Goal: Task Accomplishment & Management: Complete application form

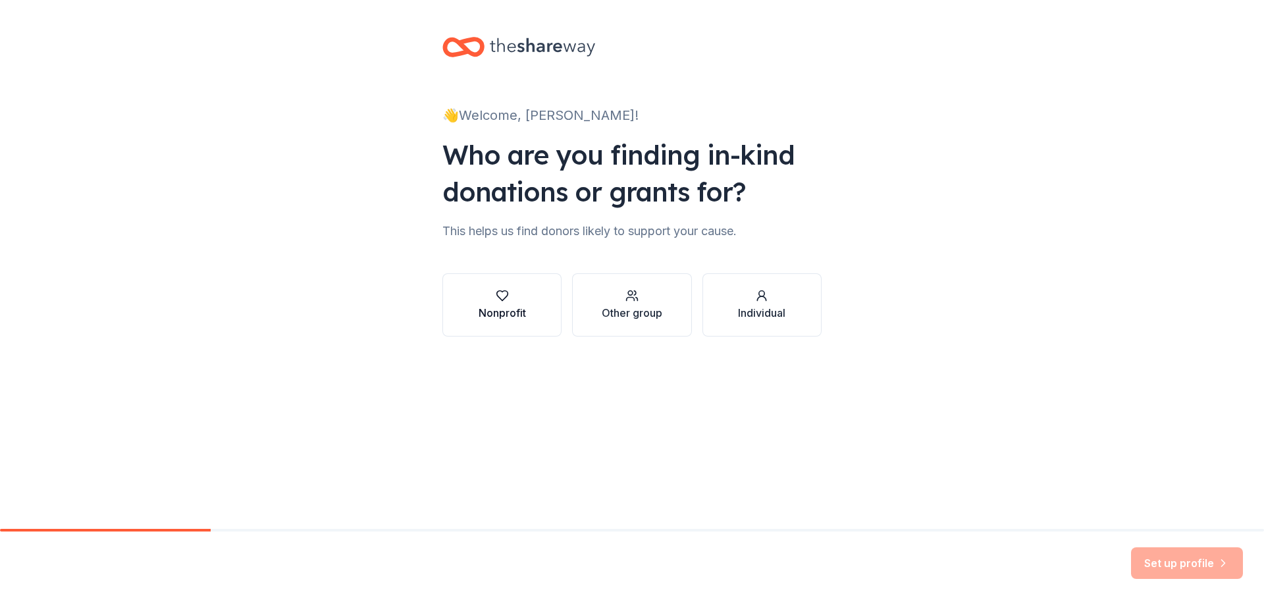
click at [522, 302] on div "Nonprofit" at bounding box center [502, 305] width 47 height 32
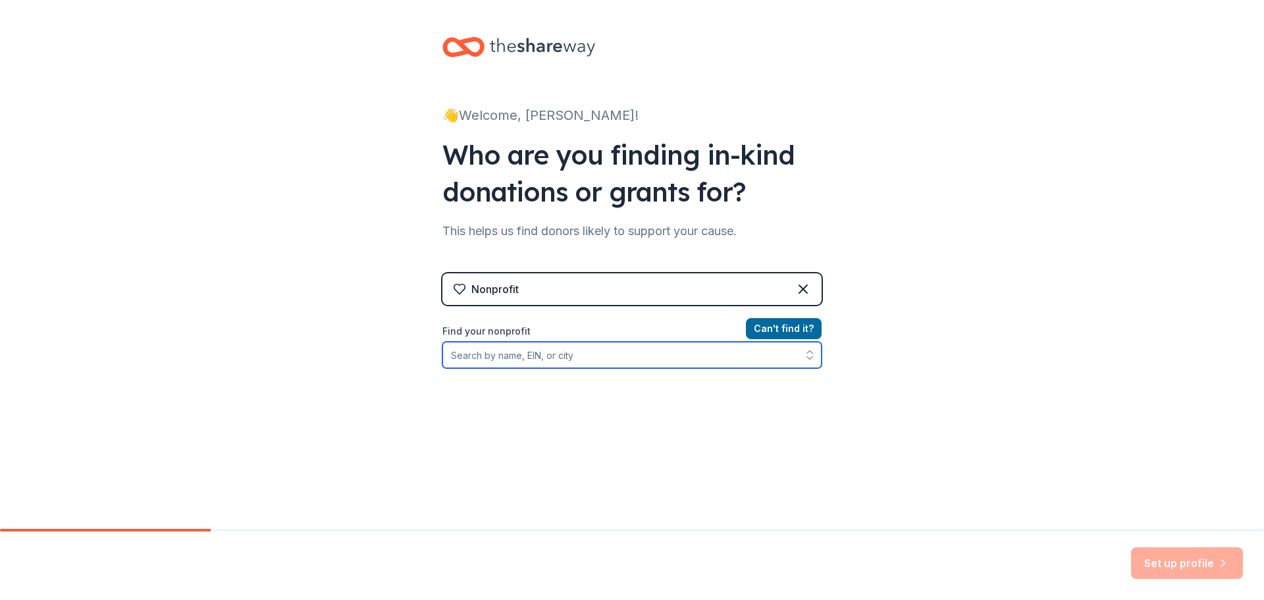
click at [629, 358] on input "Find your nonprofit" at bounding box center [632, 355] width 379 height 26
type input "North [US_STATE] Performing Arts"
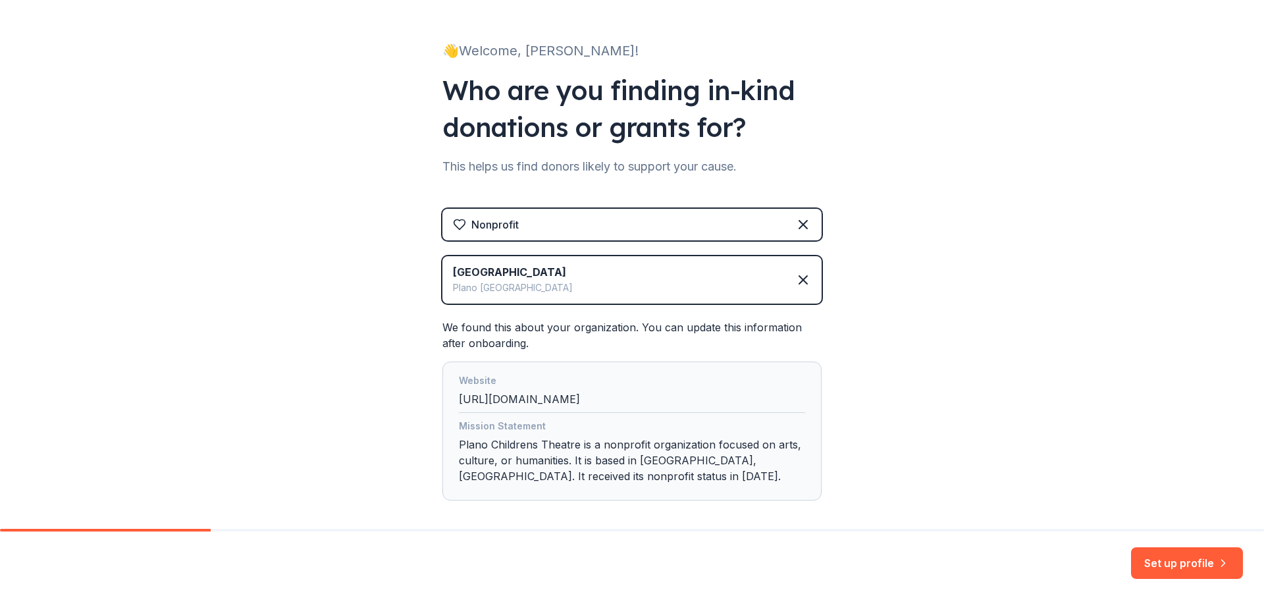
scroll to position [126, 0]
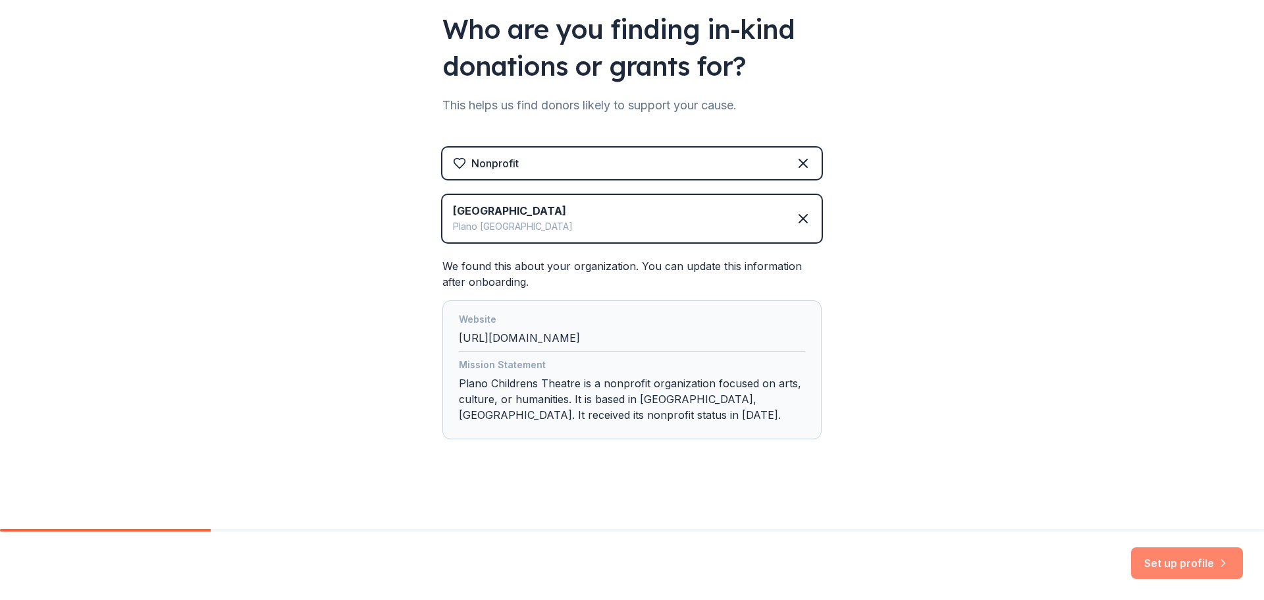
click at [1195, 568] on button "Set up profile" at bounding box center [1187, 563] width 112 height 32
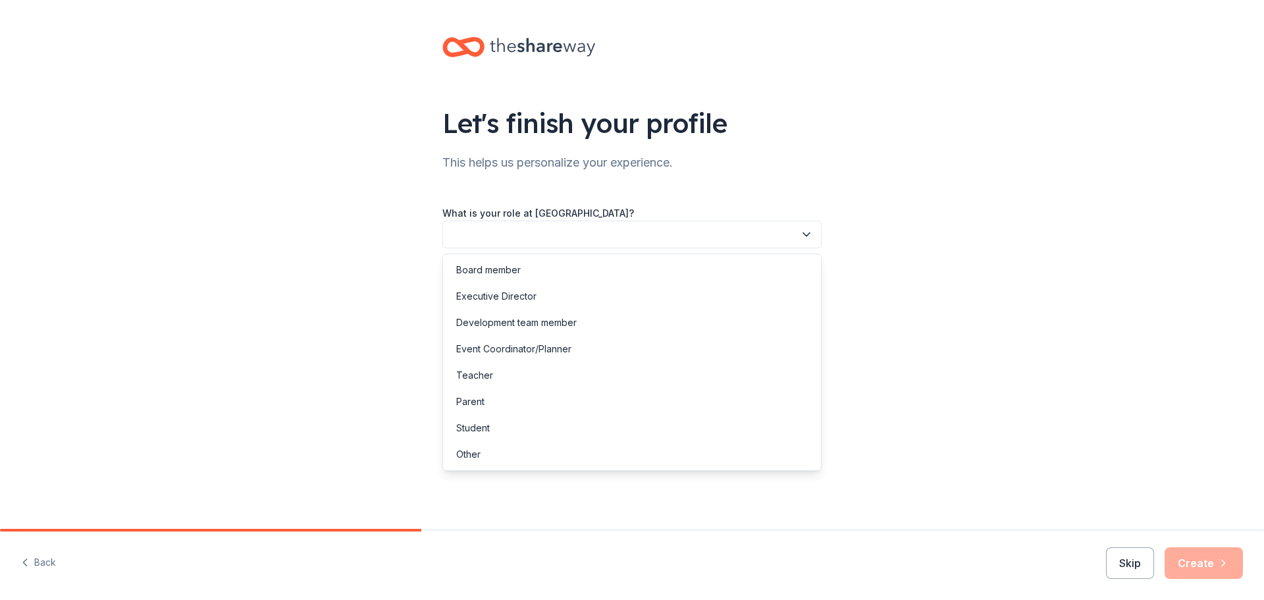
click at [760, 230] on button "button" at bounding box center [632, 235] width 379 height 28
click at [728, 268] on div "Board member" at bounding box center [632, 270] width 373 height 26
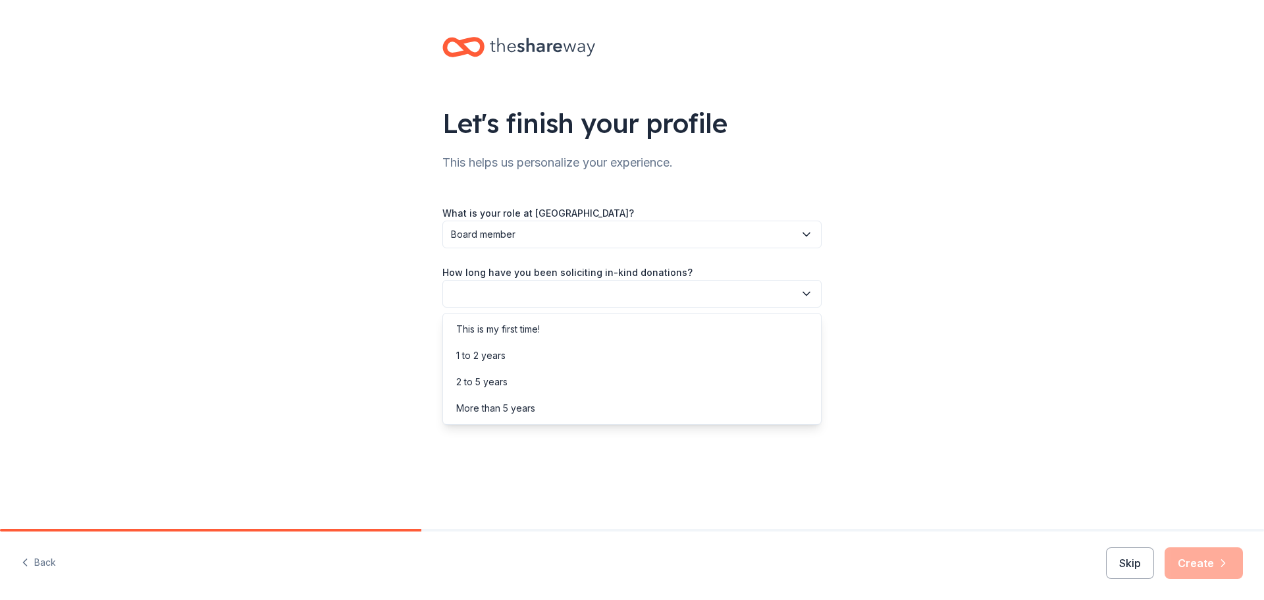
click at [736, 296] on button "button" at bounding box center [632, 294] width 379 height 28
click at [712, 377] on div "2 to 5 years" at bounding box center [632, 382] width 373 height 26
click at [720, 348] on button "button" at bounding box center [632, 353] width 379 height 28
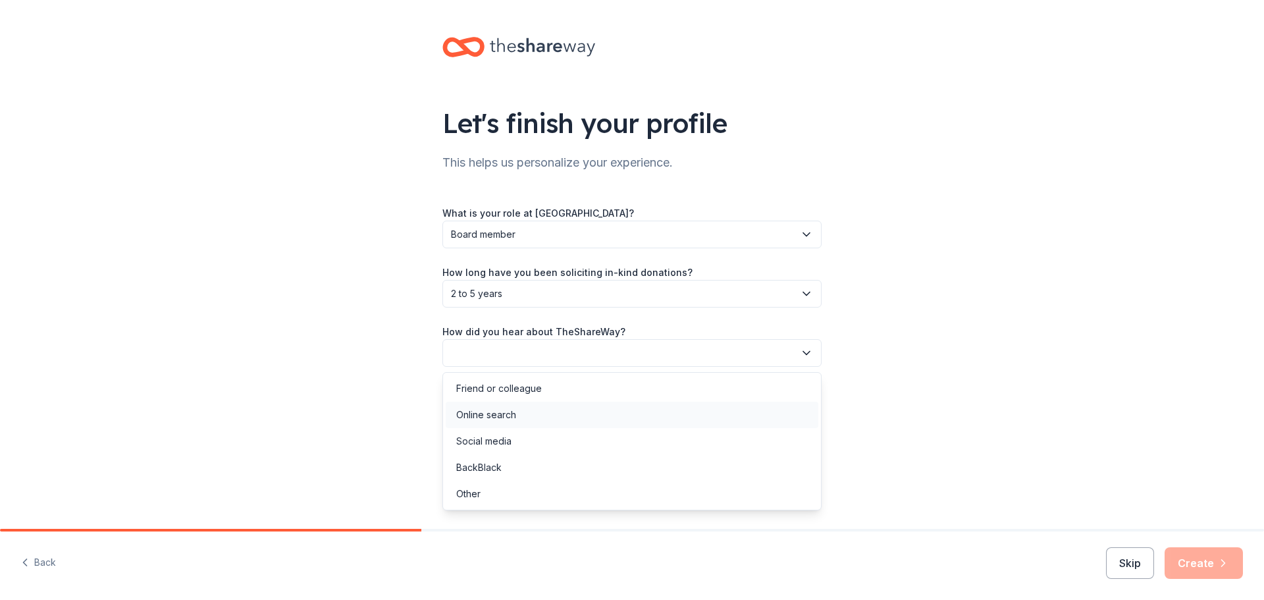
click at [687, 420] on div "Online search" at bounding box center [632, 415] width 373 height 26
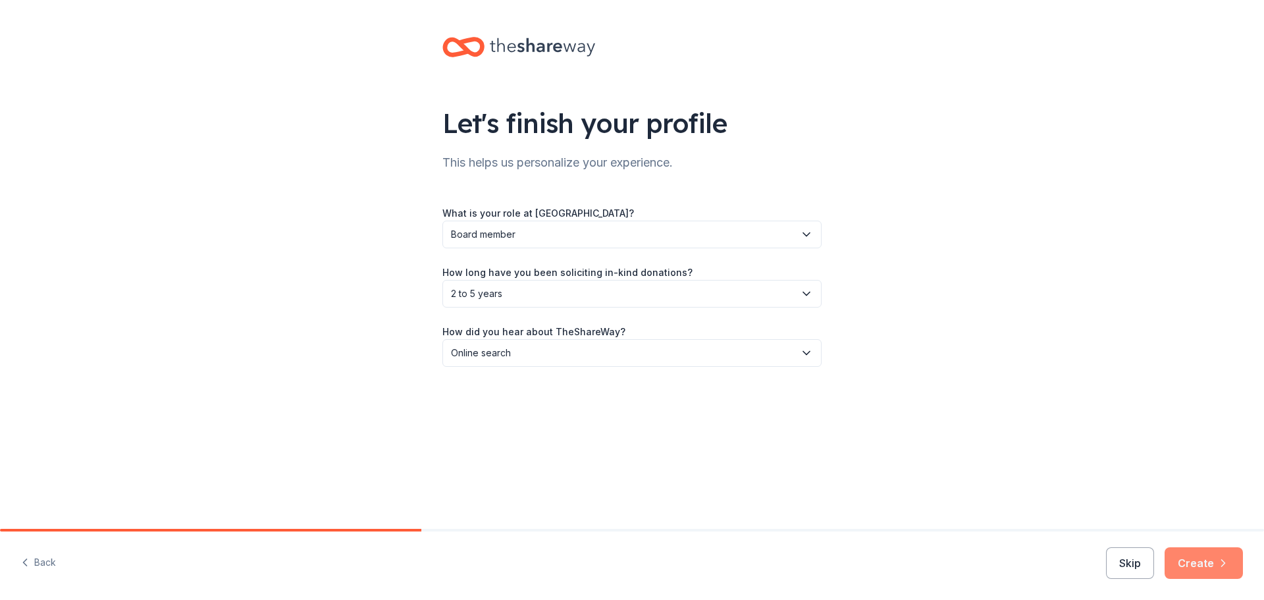
click at [1223, 572] on button "Create" at bounding box center [1204, 563] width 78 height 32
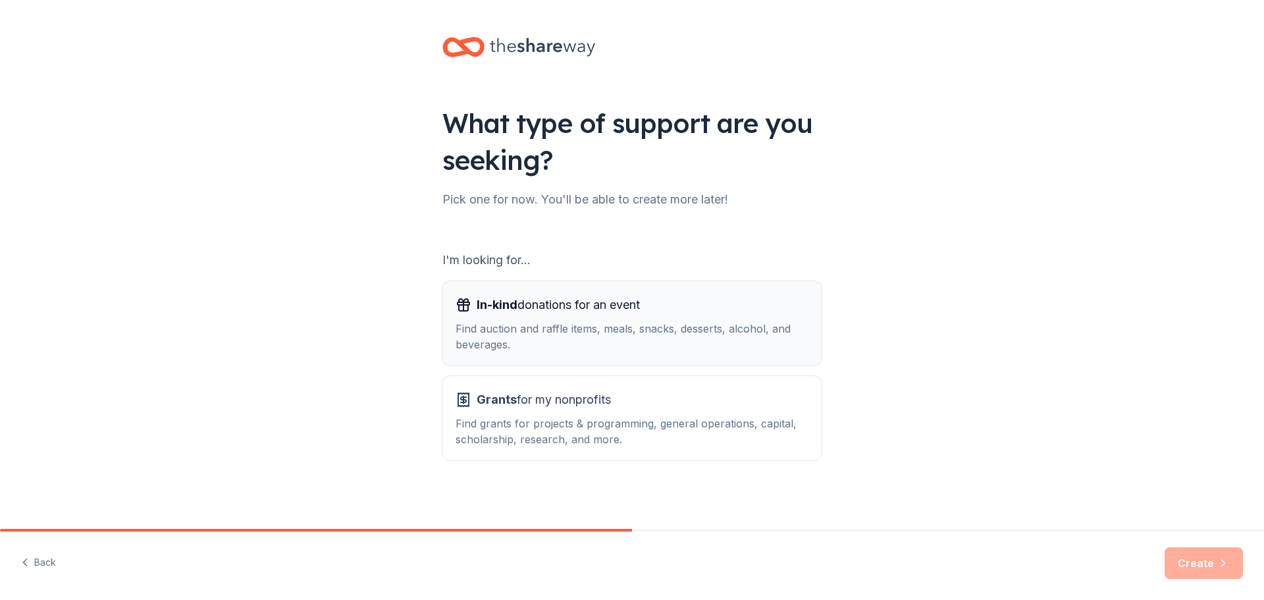
click at [767, 323] on div "Find auction and raffle items, meals, snacks, desserts, alcohol, and beverages." at bounding box center [632, 337] width 353 height 32
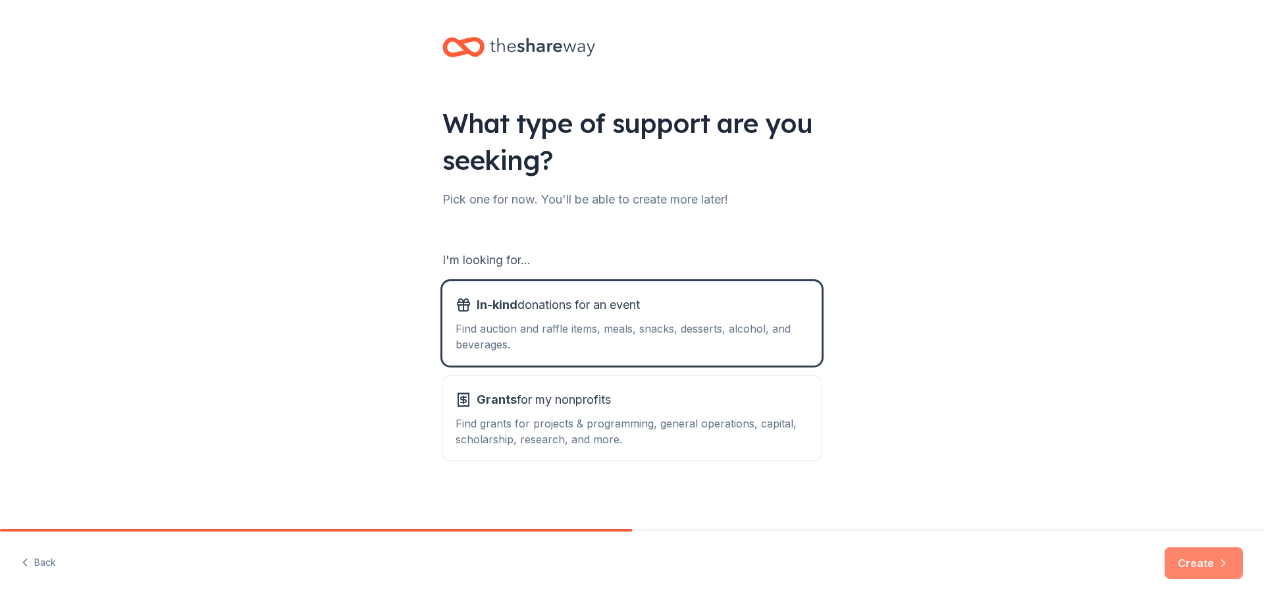
click at [1201, 566] on button "Create" at bounding box center [1204, 563] width 78 height 32
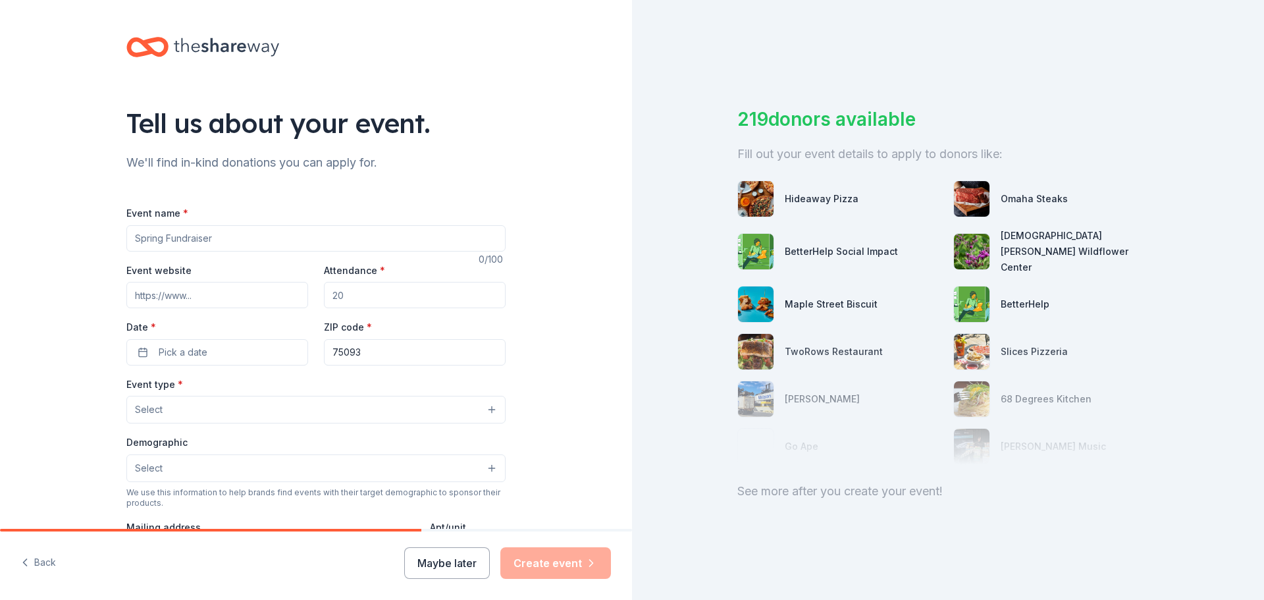
click at [289, 241] on input "Event name *" at bounding box center [315, 238] width 379 height 26
type input "Stardust"
click at [355, 298] on input "Attendance *" at bounding box center [415, 295] width 182 height 26
type input "600"
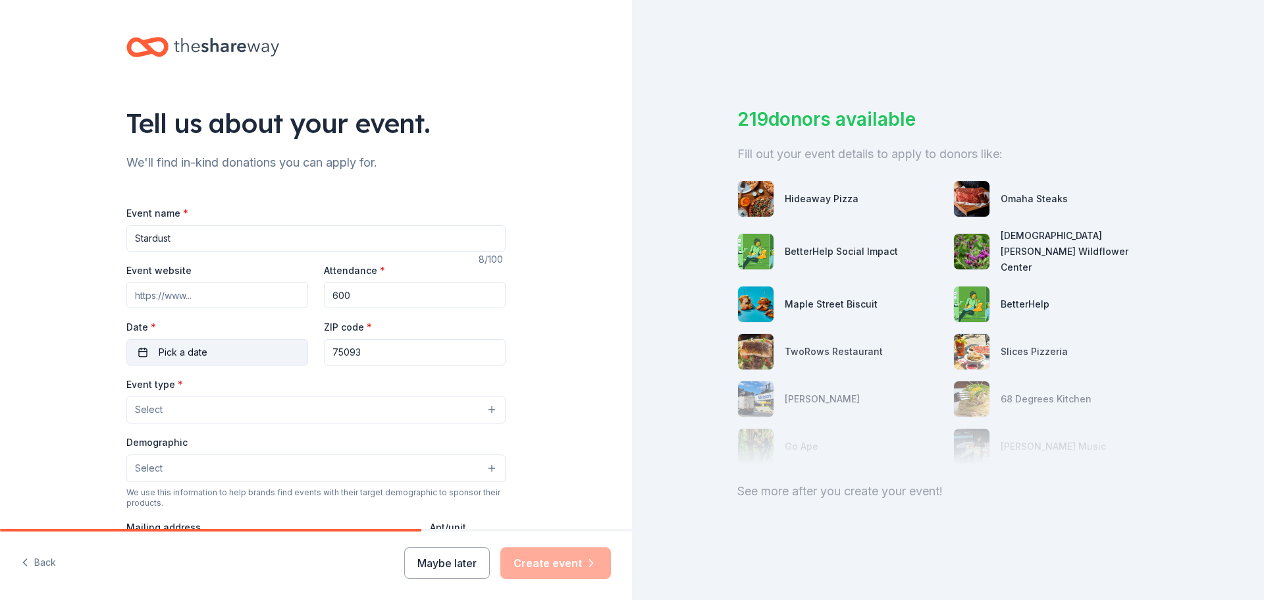
click at [215, 360] on button "Pick a date" at bounding box center [217, 352] width 182 height 26
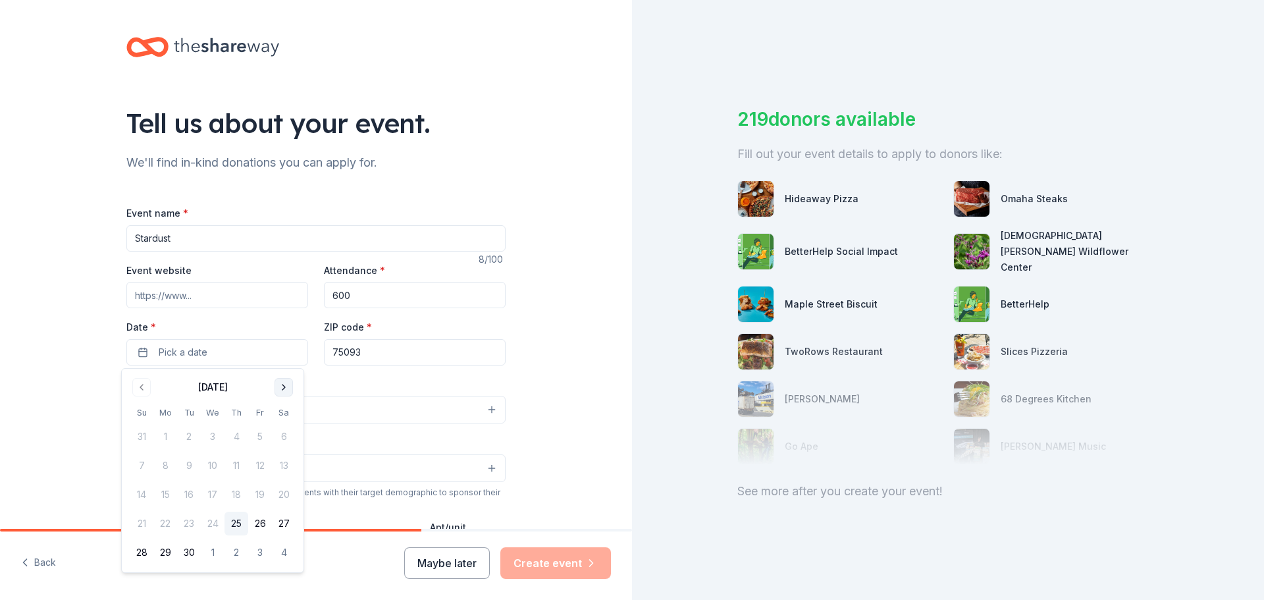
click at [281, 386] on button "Go to next month" at bounding box center [284, 387] width 18 height 18
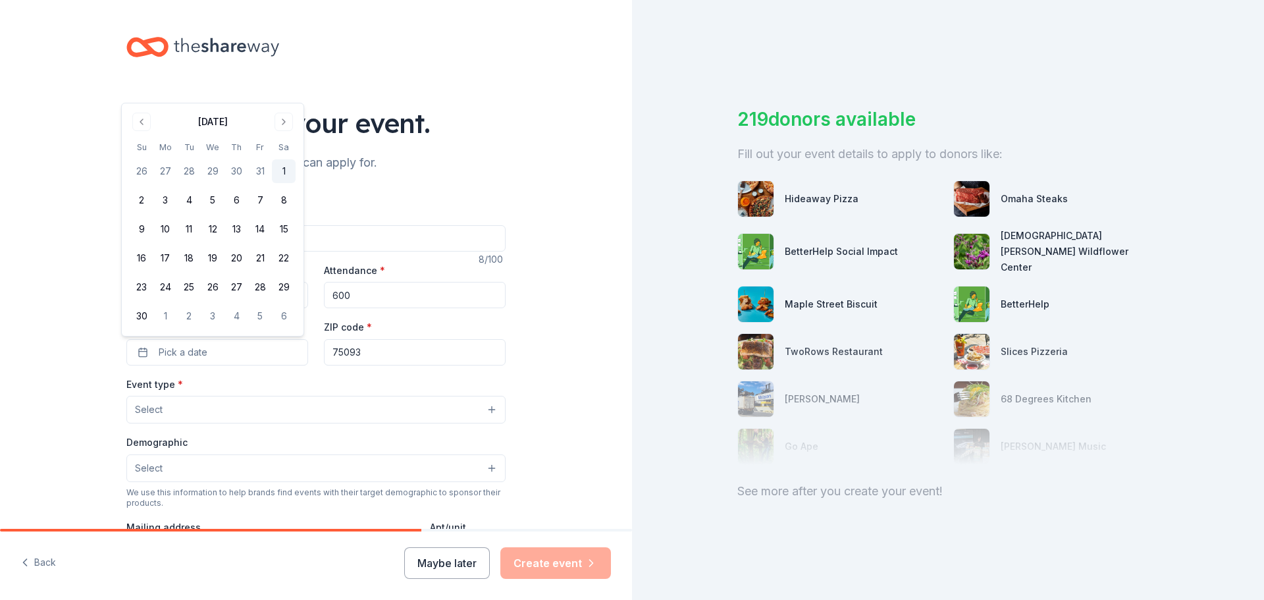
click at [281, 173] on button "1" at bounding box center [284, 171] width 24 height 24
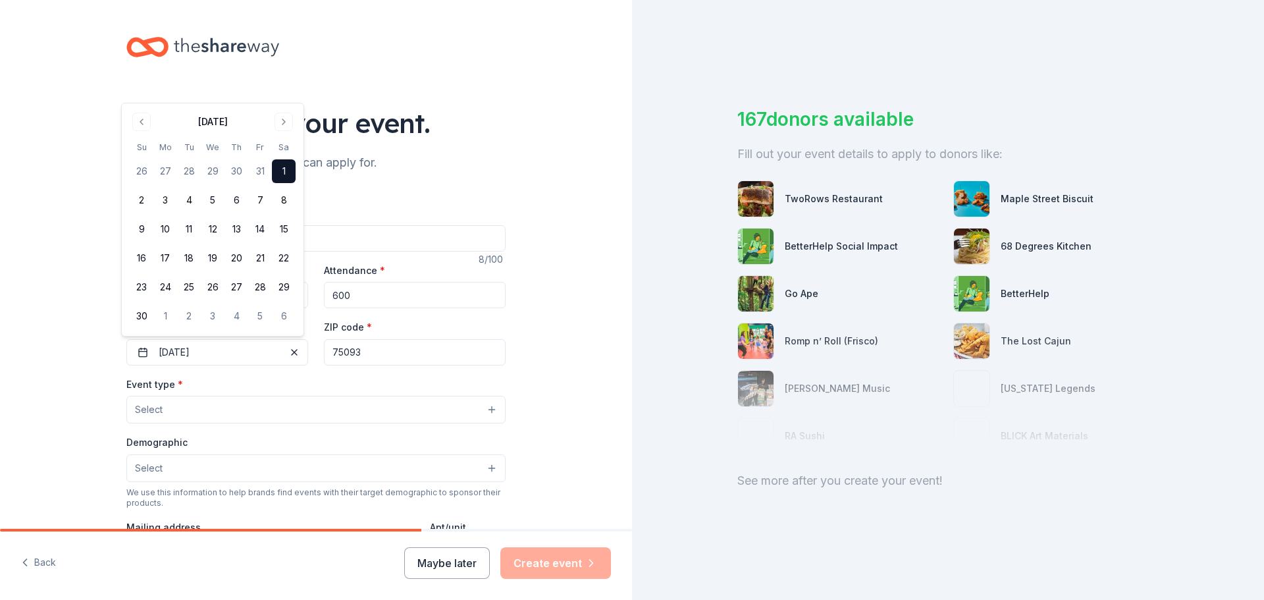
click at [284, 166] on button "1" at bounding box center [284, 171] width 24 height 24
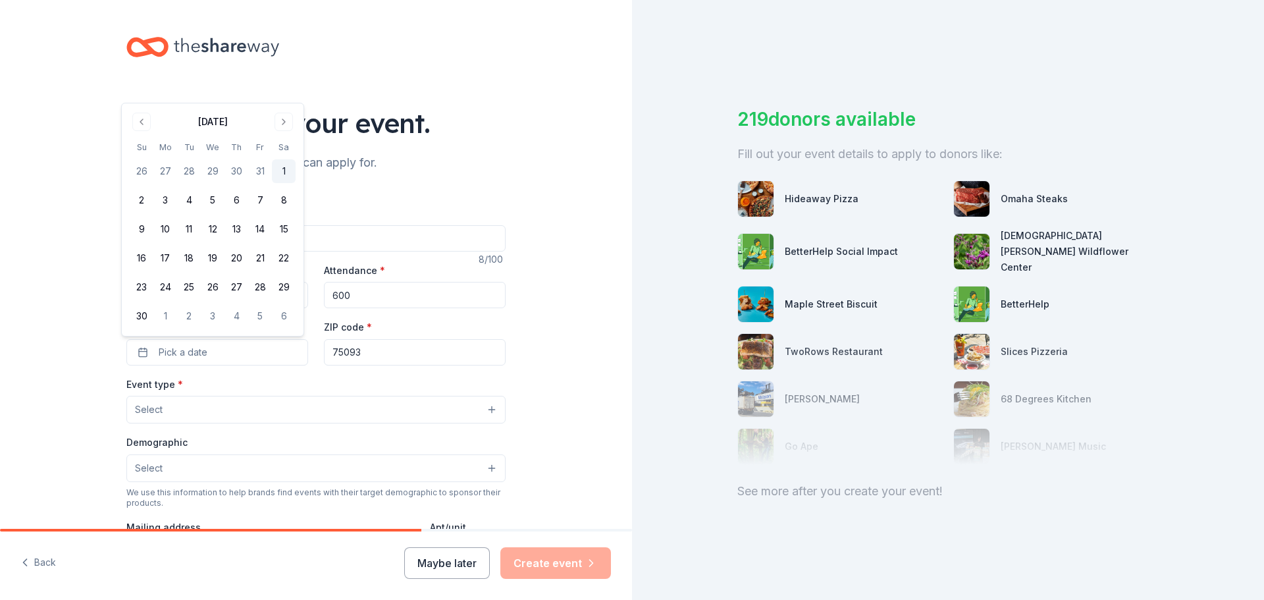
click at [279, 167] on button "1" at bounding box center [284, 171] width 24 height 24
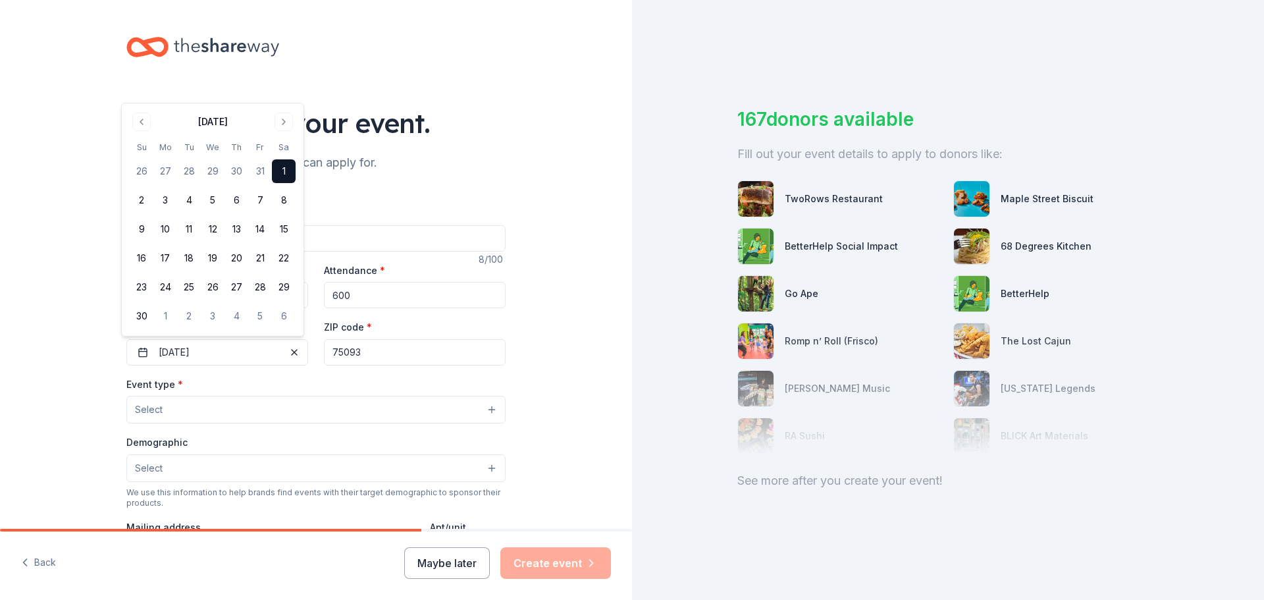
click at [486, 207] on div "Event name * Stardust" at bounding box center [315, 228] width 379 height 47
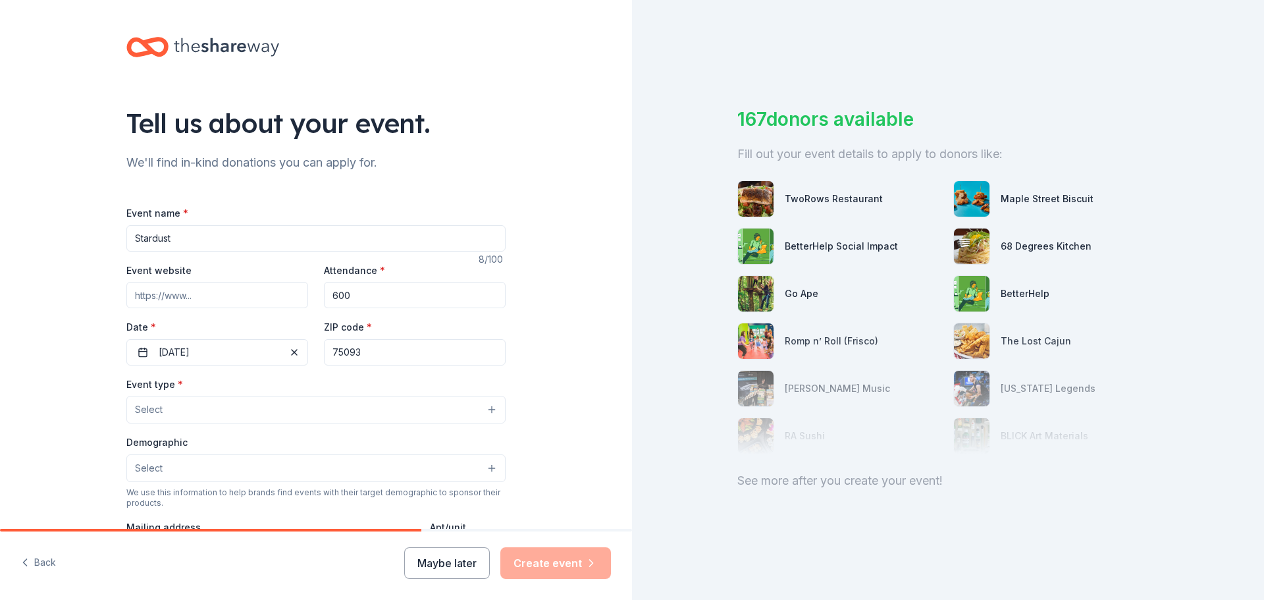
click at [194, 294] on input "Event website" at bounding box center [217, 295] width 182 height 26
paste input "https://ntpa.org/stardust/"
type input "https://ntpa.org/stardust/"
click at [258, 412] on button "Select" at bounding box center [315, 410] width 379 height 28
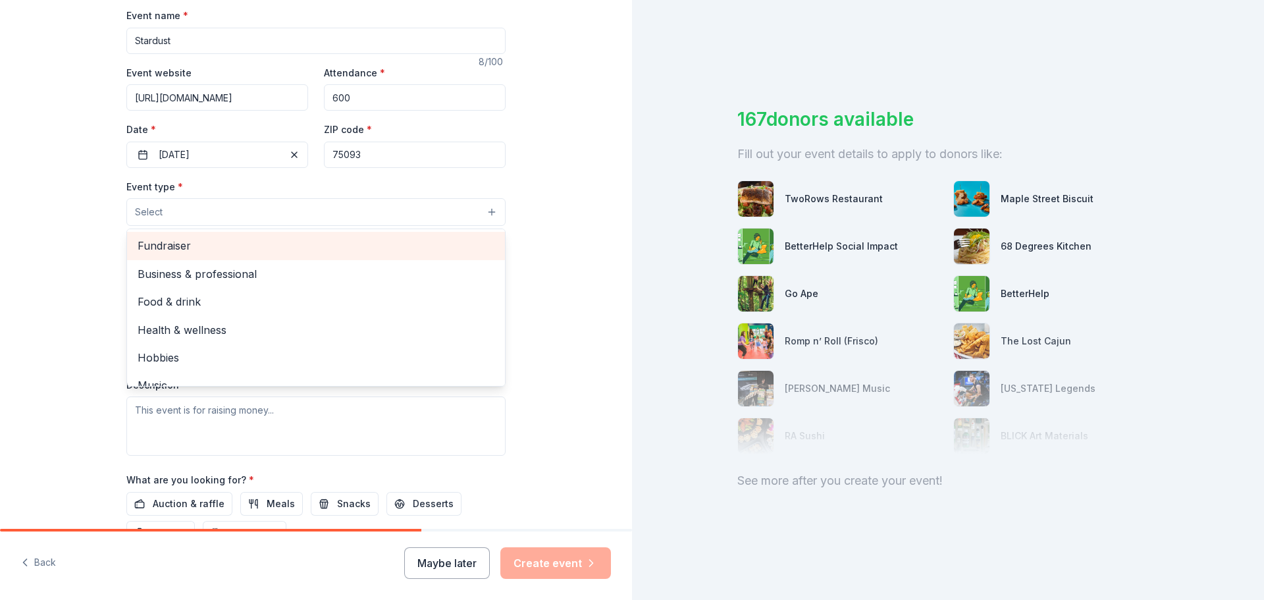
click at [298, 242] on span "Fundraiser" at bounding box center [316, 245] width 357 height 17
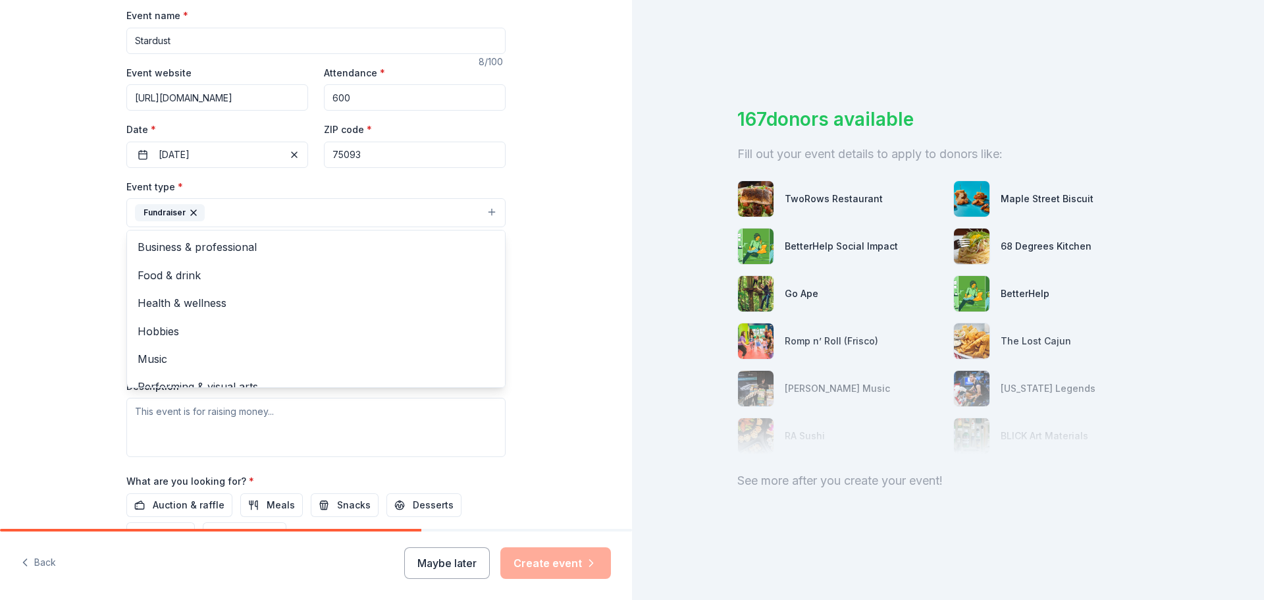
click at [63, 238] on div "Tell us about your event. We'll find in-kind donations you can apply for. Event…" at bounding box center [316, 241] width 632 height 878
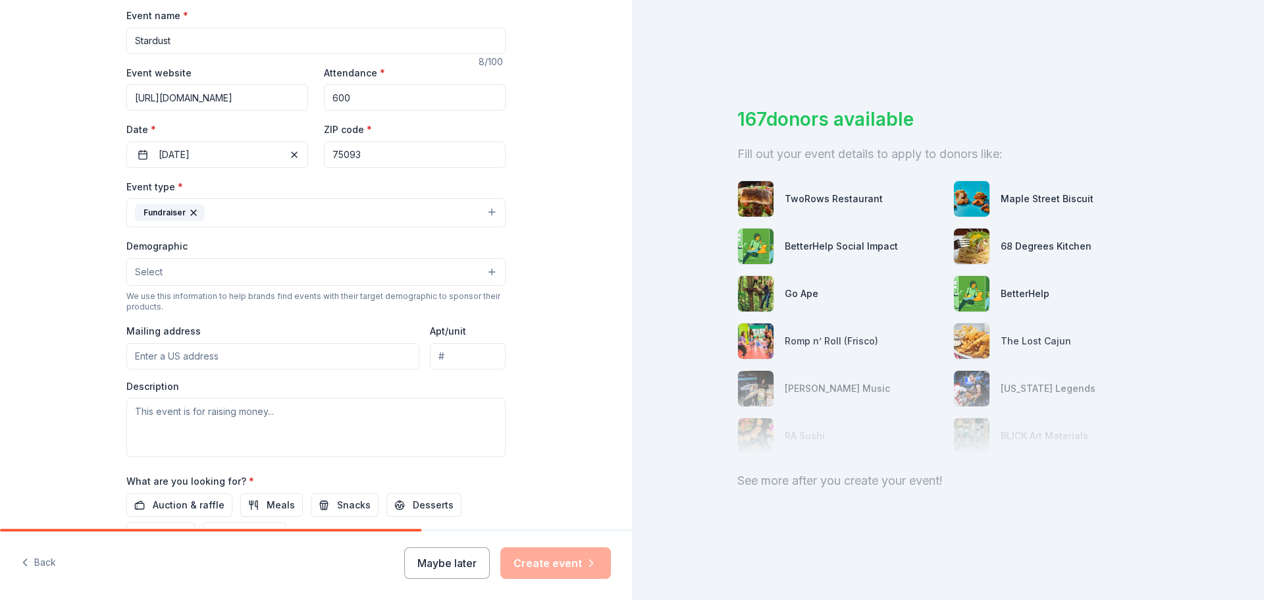
click at [290, 214] on button "Fundraiser" at bounding box center [315, 212] width 379 height 29
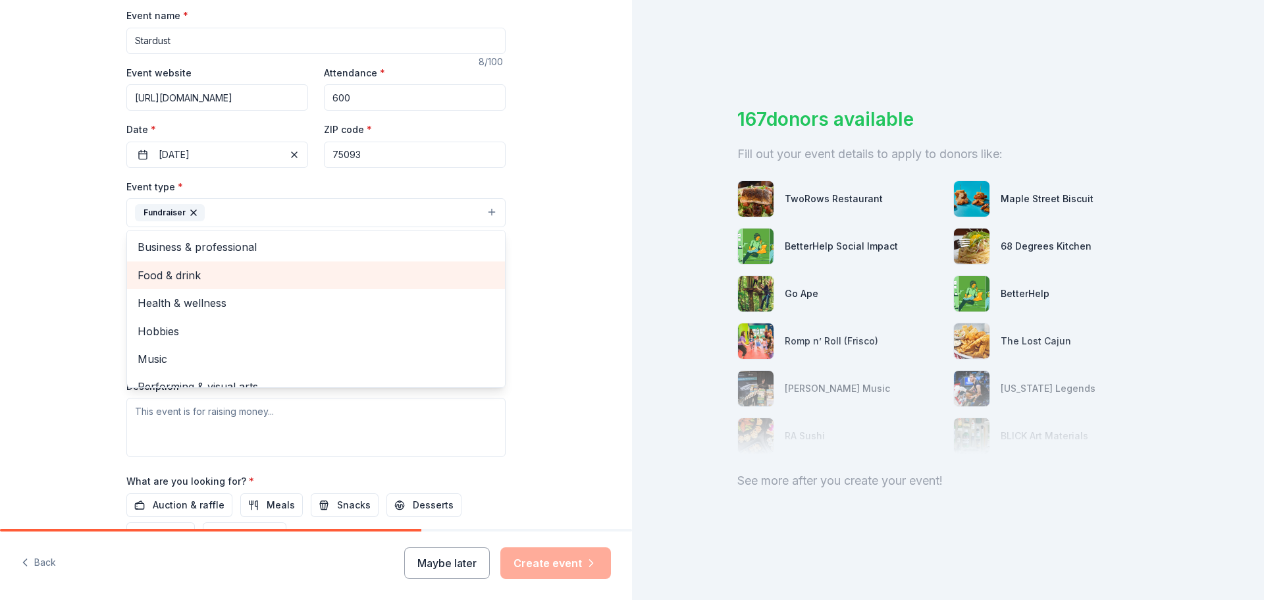
scroll to position [16, 0]
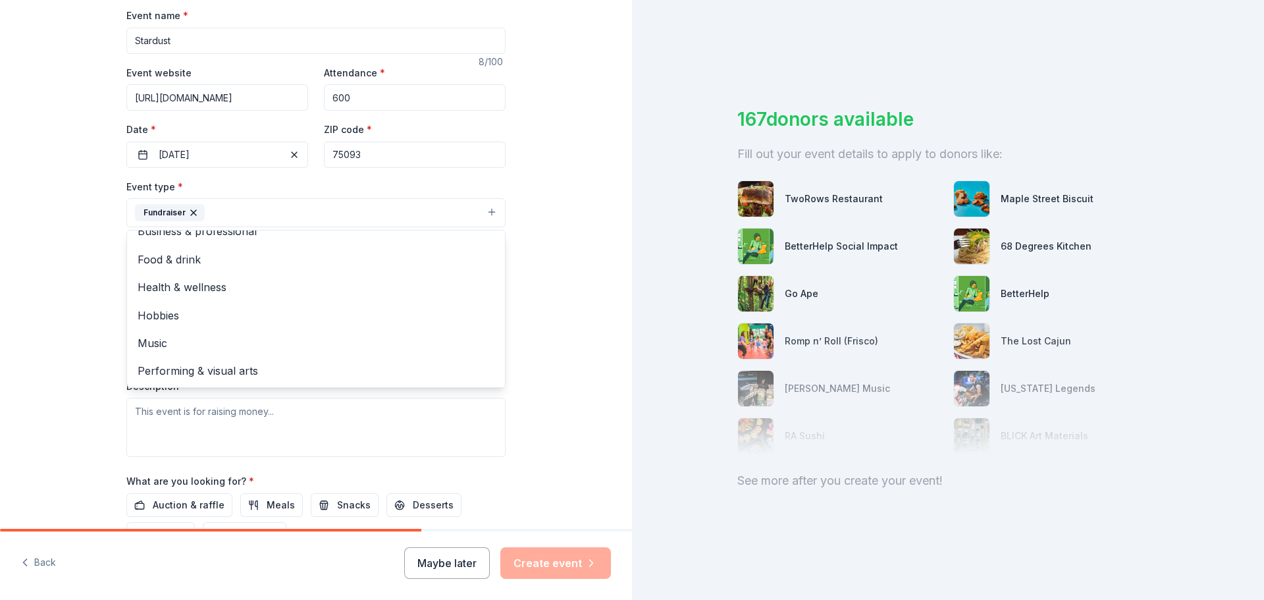
click at [79, 277] on div "Tell us about your event. We'll find in-kind donations you can apply for. Event…" at bounding box center [316, 241] width 632 height 878
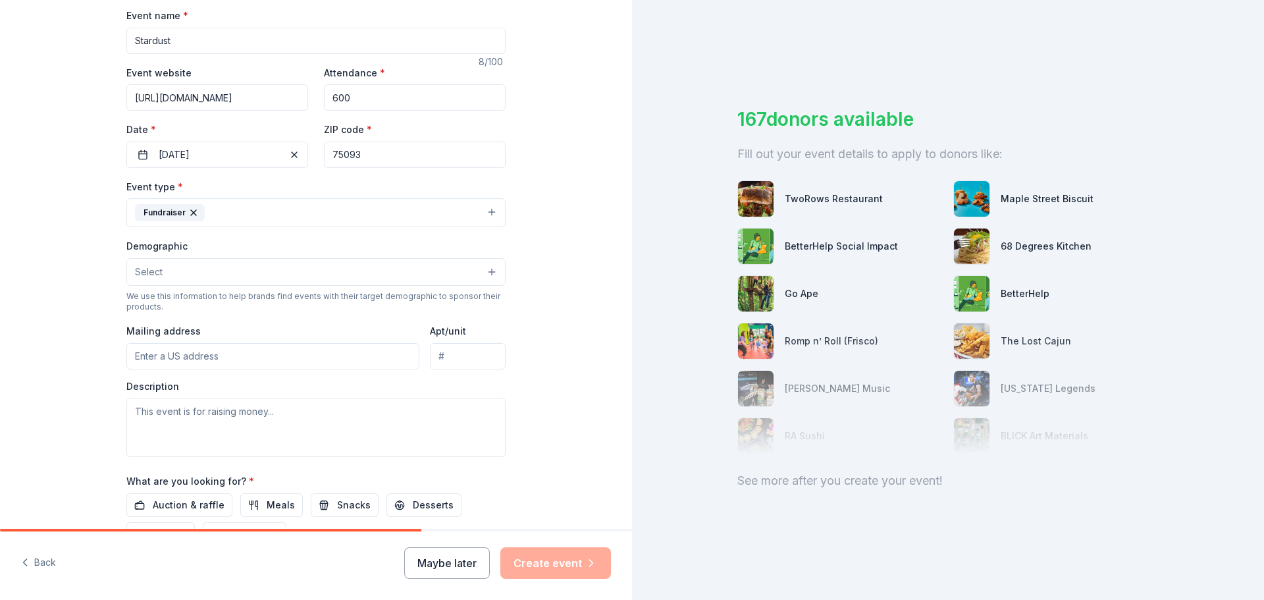
click at [255, 277] on button "Select" at bounding box center [315, 272] width 379 height 28
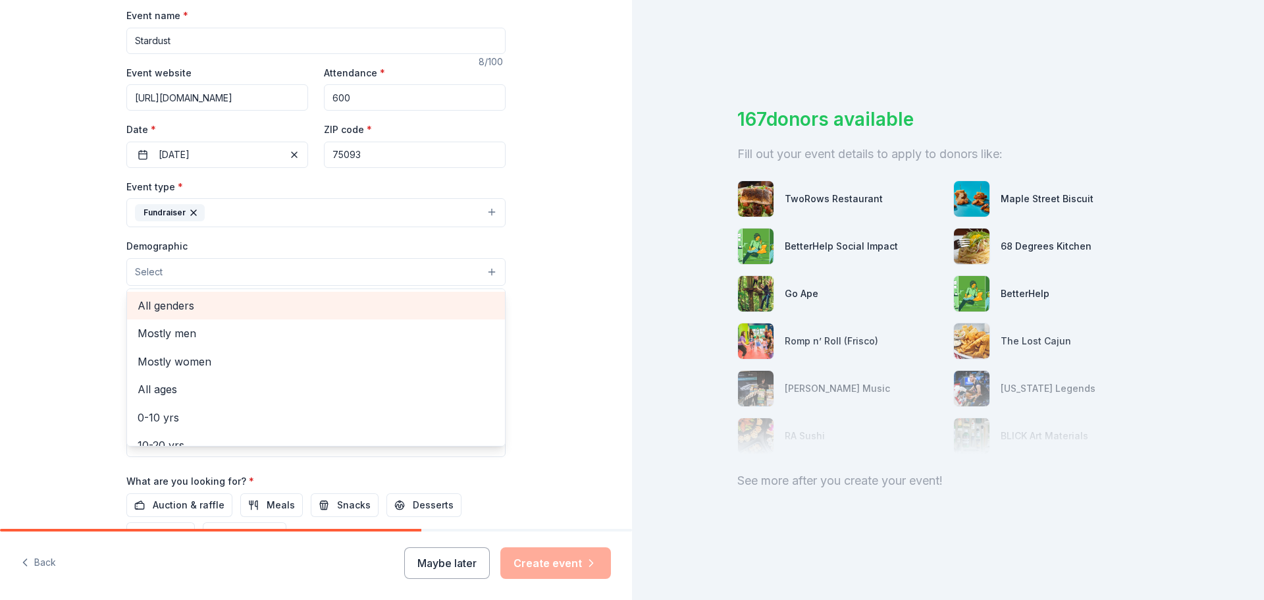
click at [253, 304] on span "All genders" at bounding box center [316, 305] width 357 height 17
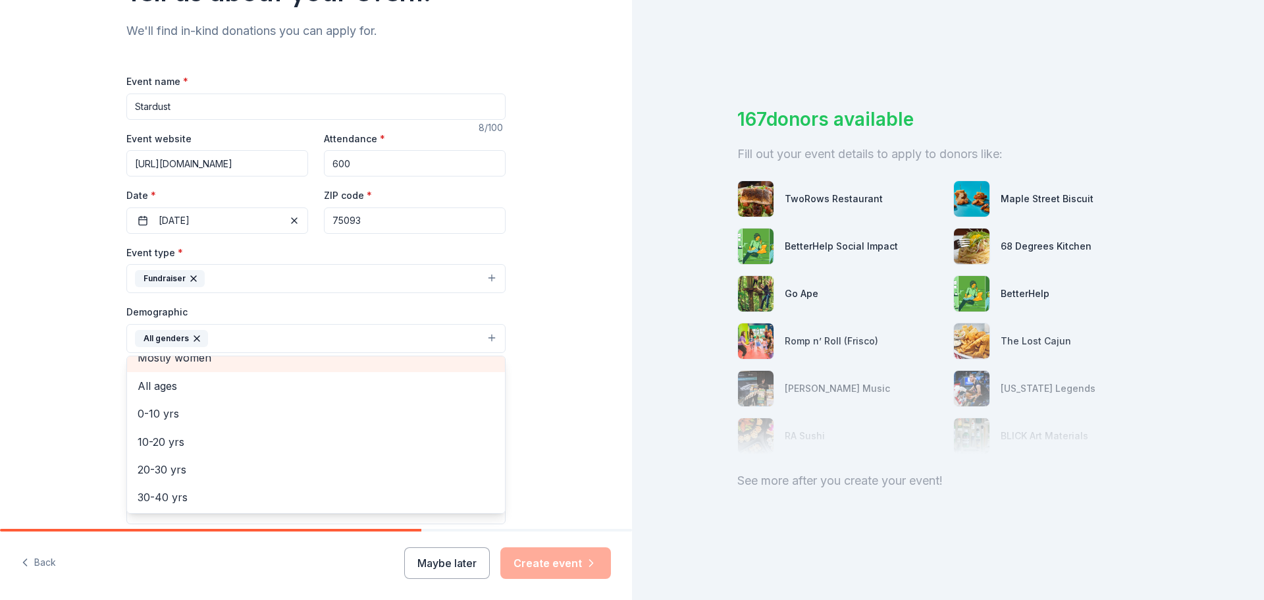
scroll to position [66, 0]
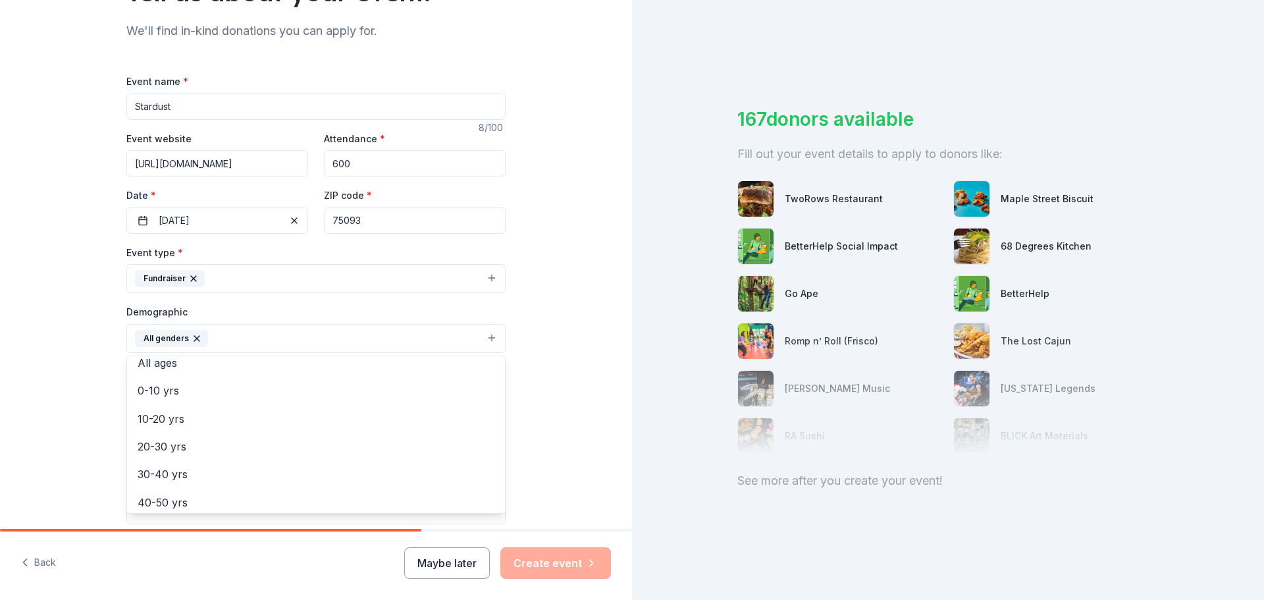
click at [79, 389] on div "Tell us about your event. We'll find in-kind donations you can apply for. Event…" at bounding box center [316, 307] width 632 height 879
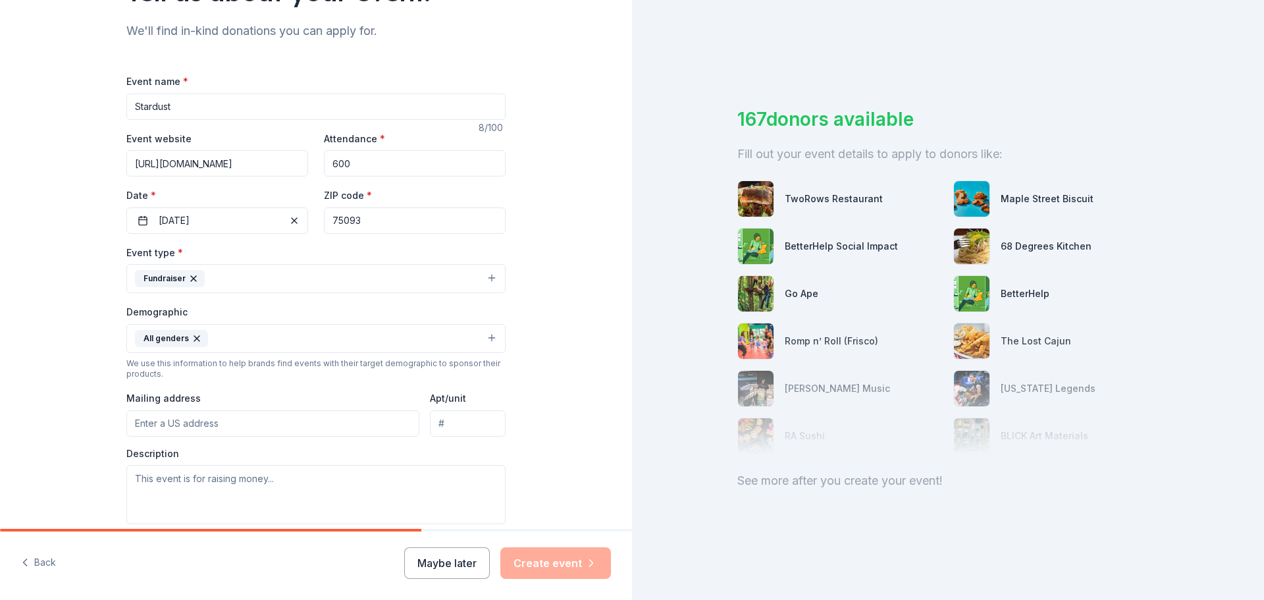
click at [267, 422] on input "Mailing address" at bounding box center [272, 423] width 293 height 26
type input "6121 West Park Boulevard, Plano, TX, 75093"
click at [472, 429] on input "Apt/unit" at bounding box center [468, 423] width 76 height 26
type input "216"
click at [396, 472] on textarea at bounding box center [315, 494] width 379 height 59
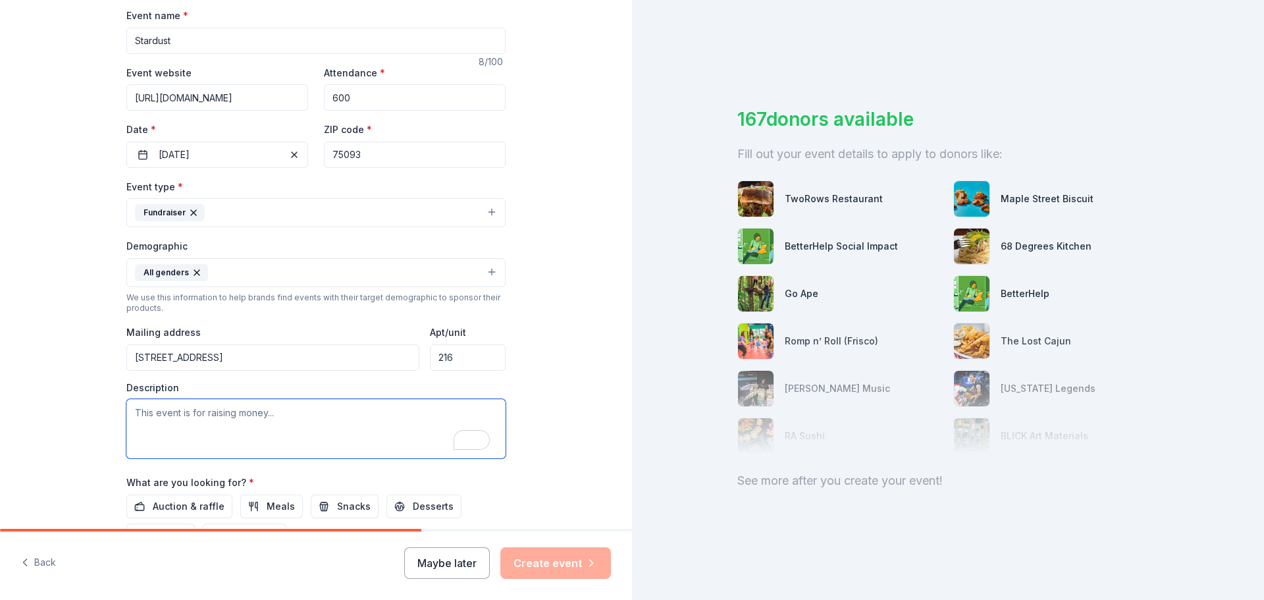
scroll to position [198, 0]
click at [311, 411] on textarea "To enrich screen reader interactions, please activate Accessibility in Grammarl…" at bounding box center [315, 428] width 379 height 59
paste textarea "North Texas Performing Arts is hosting our 4th Annual Stardust Awards Gala on N…"
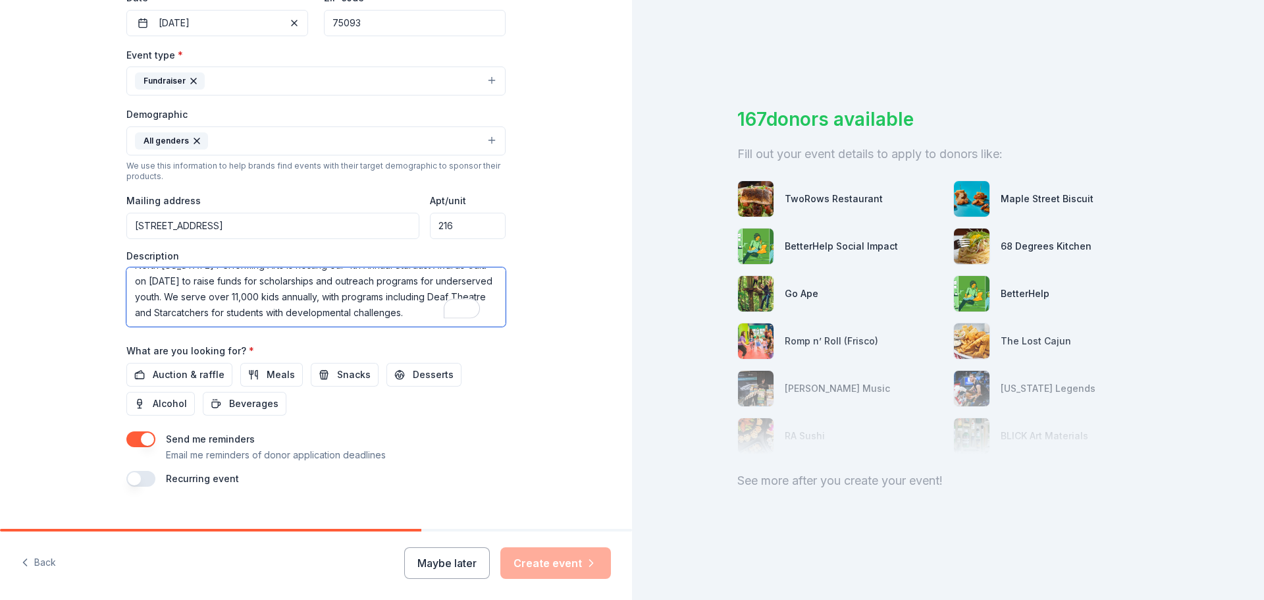
scroll to position [350, 0]
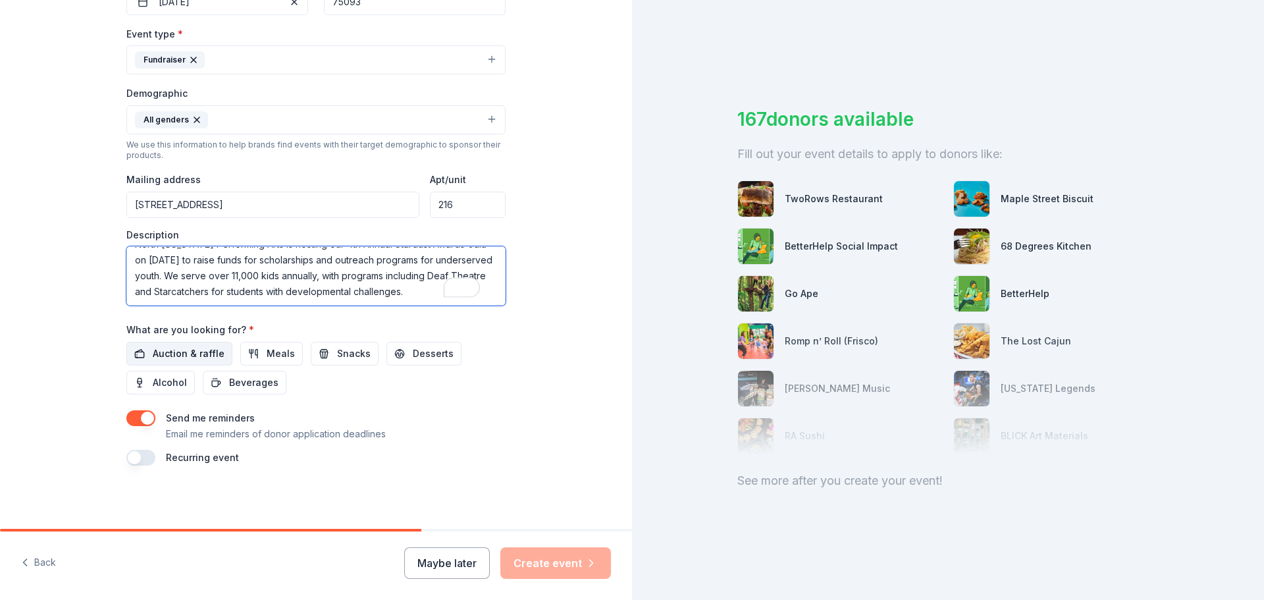
type textarea "North Texas Performing Arts is hosting our 4th Annual Stardust Awards Gala on N…"
click at [185, 352] on span "Auction & raffle" at bounding box center [189, 354] width 72 height 16
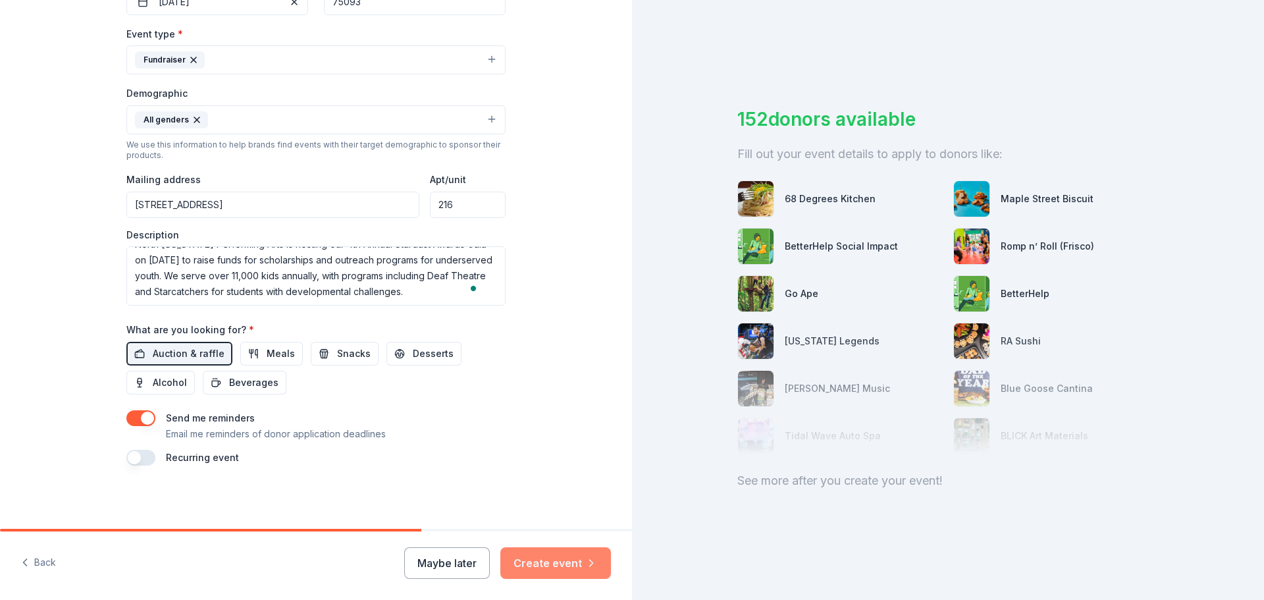
click at [571, 565] on button "Create event" at bounding box center [555, 563] width 111 height 32
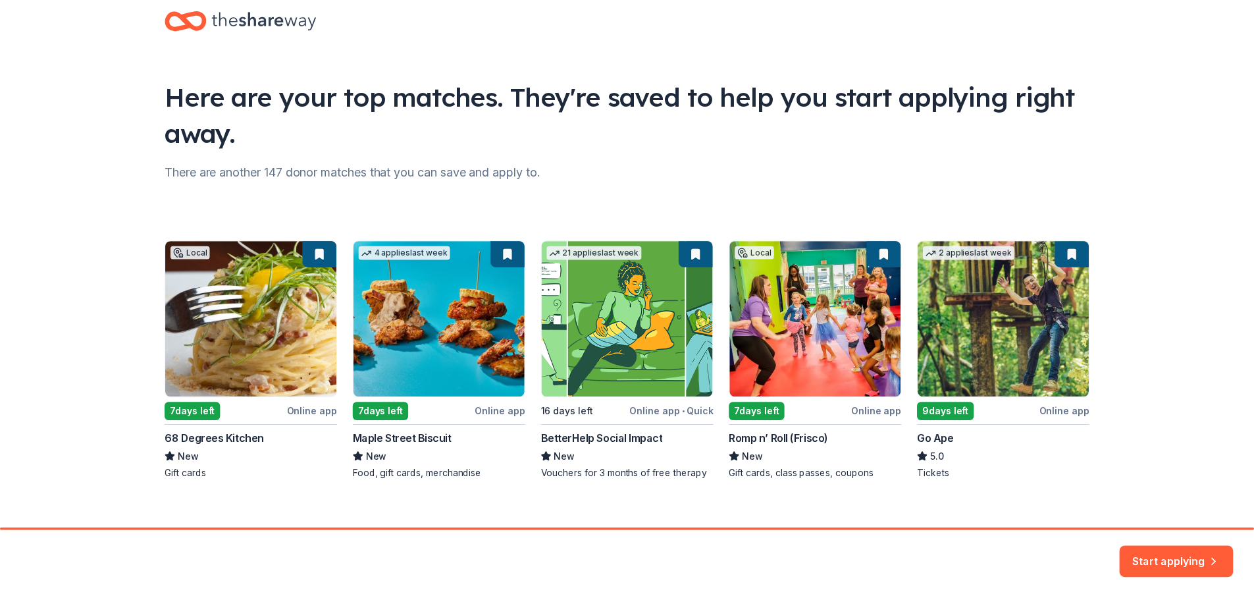
scroll to position [43, 0]
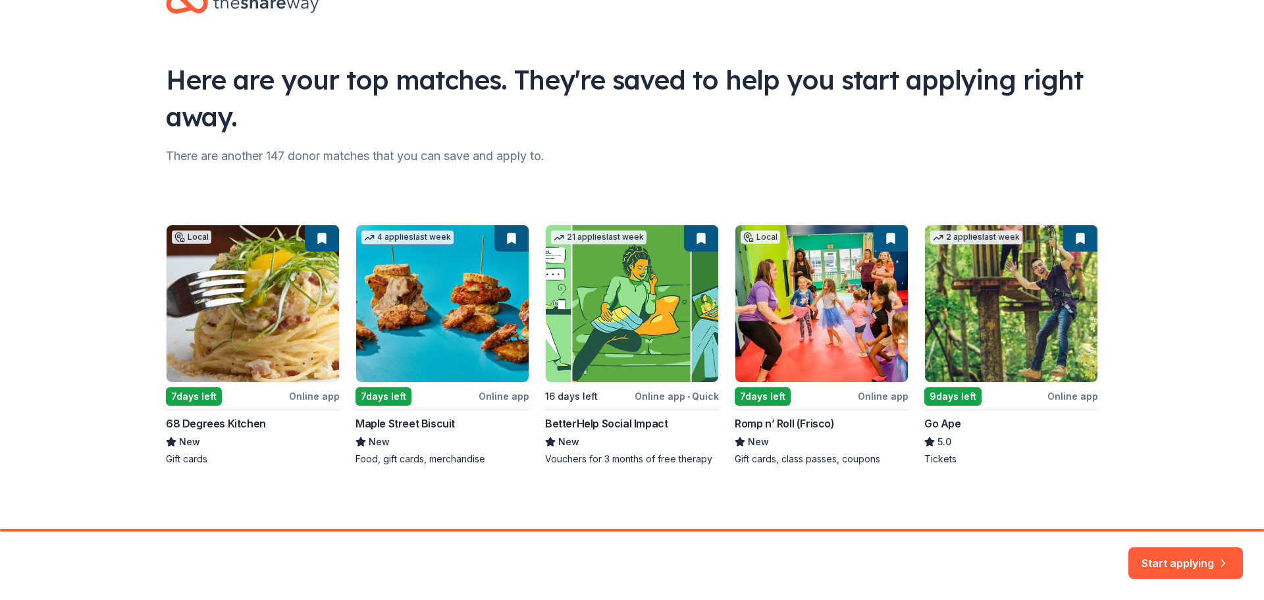
click at [1213, 567] on button "Start applying" at bounding box center [1186, 556] width 115 height 32
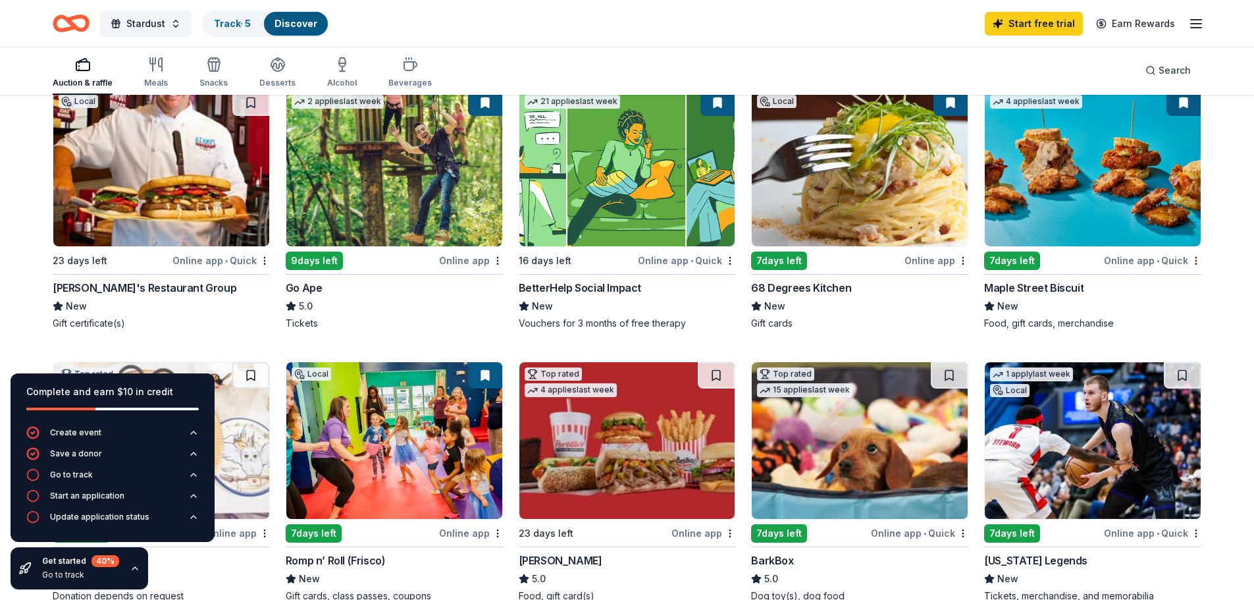
scroll to position [132, 0]
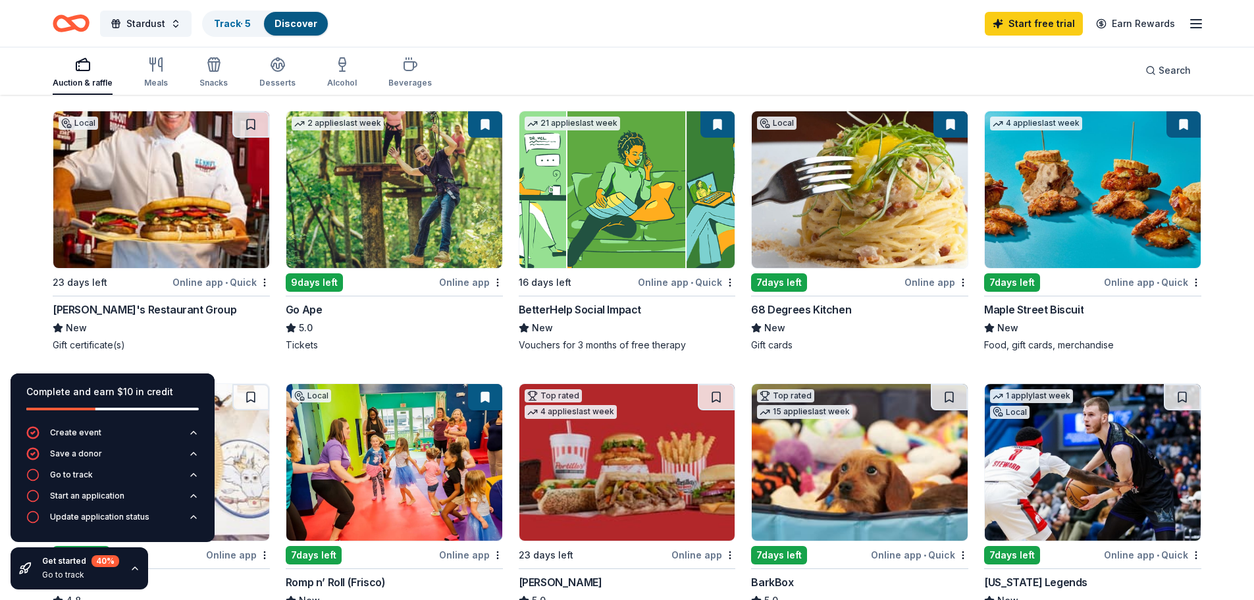
click at [179, 212] on img at bounding box center [161, 189] width 216 height 157
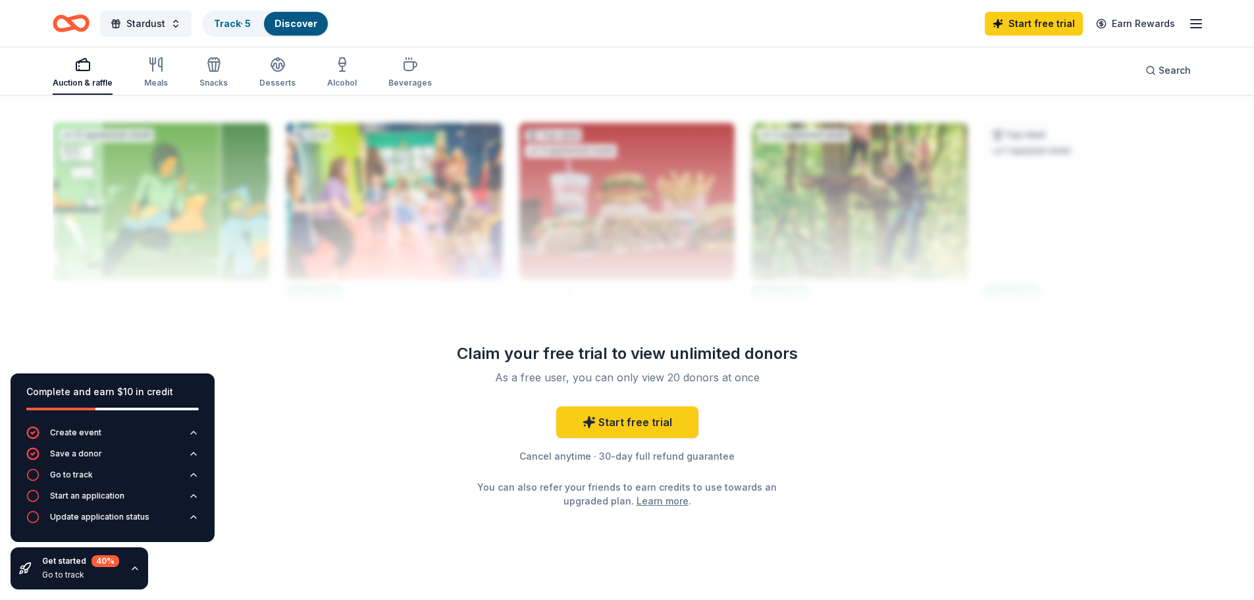
scroll to position [1287, 0]
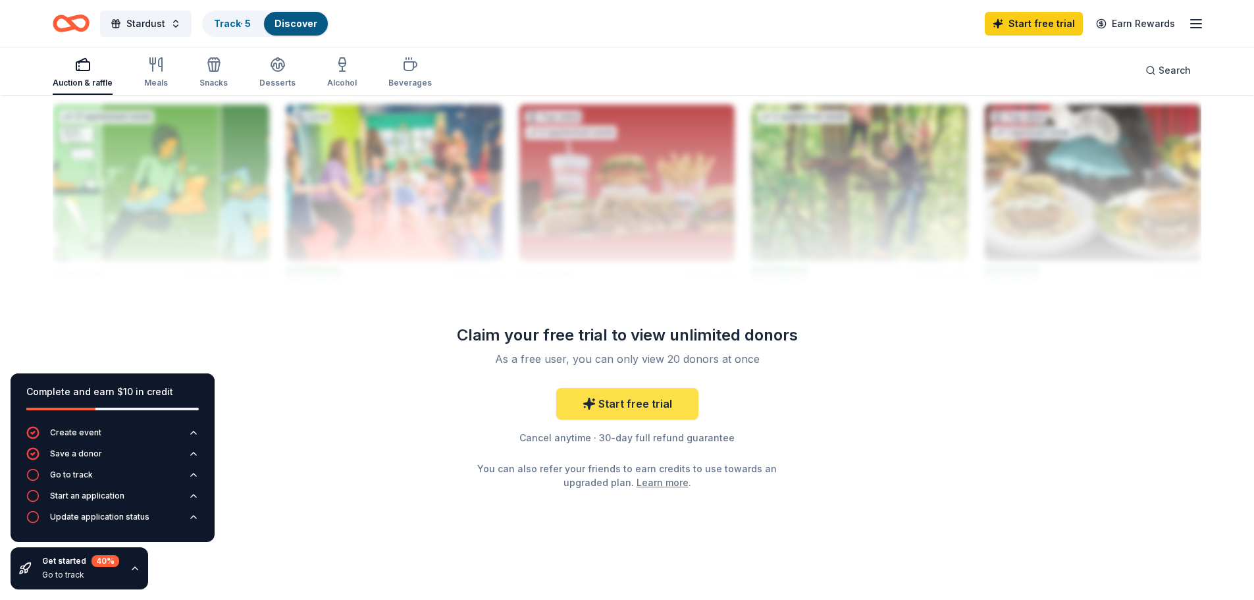
click at [614, 401] on link "Start free trial" at bounding box center [627, 404] width 142 height 32
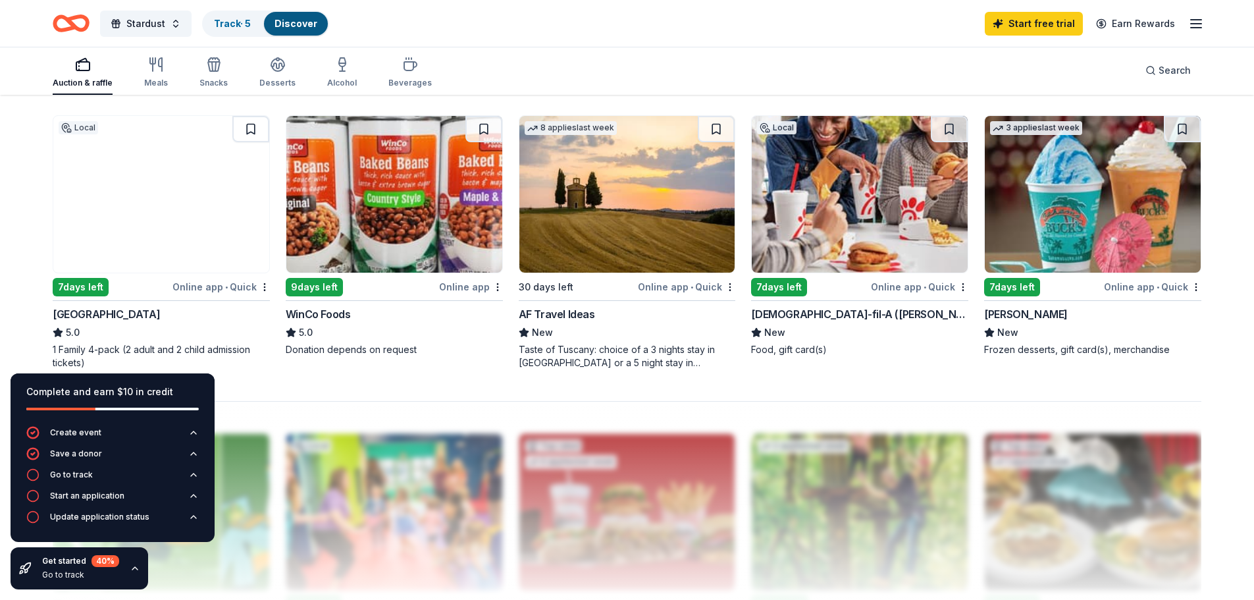
scroll to position [761, 0]
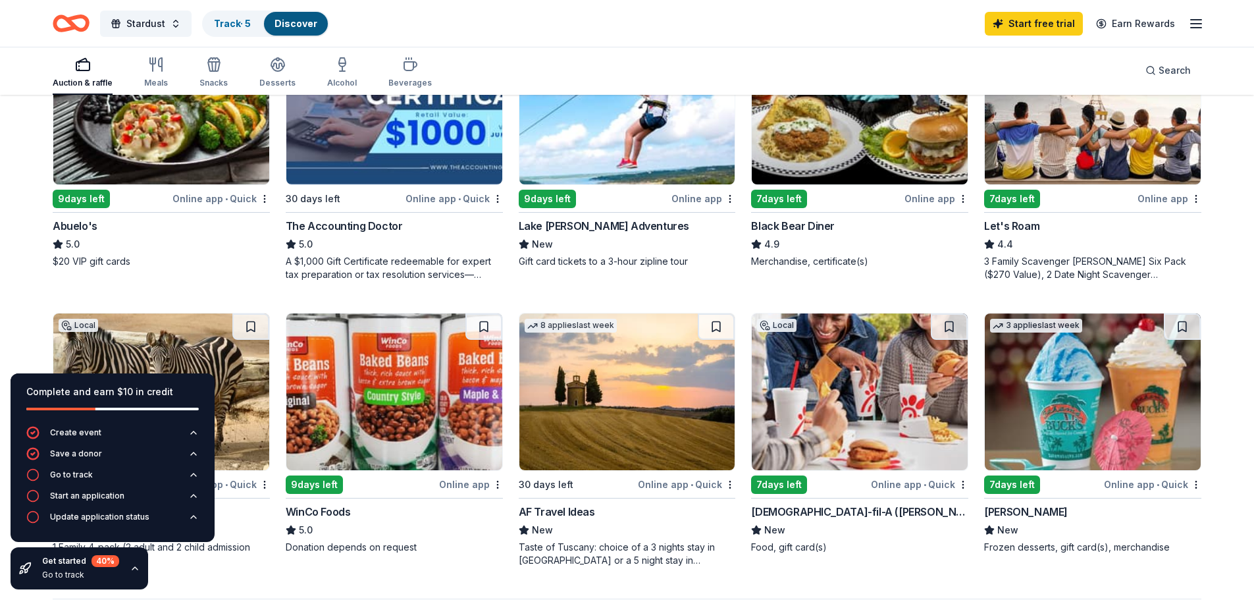
click at [826, 435] on img at bounding box center [860, 391] width 216 height 157
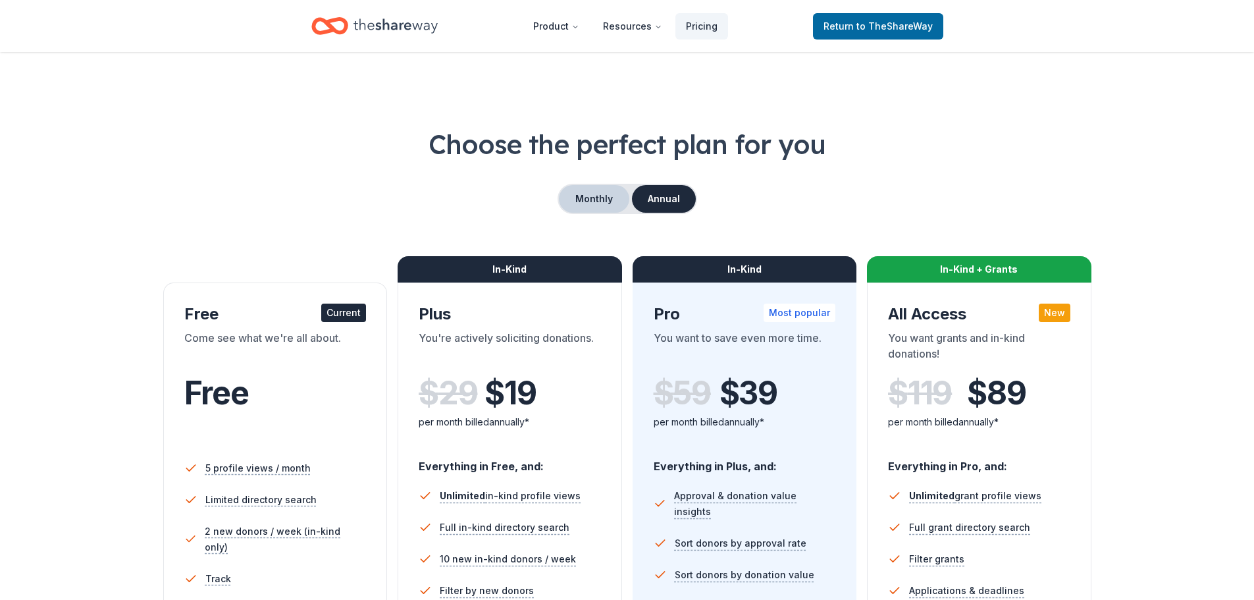
click at [597, 193] on button "Monthly" at bounding box center [594, 199] width 70 height 28
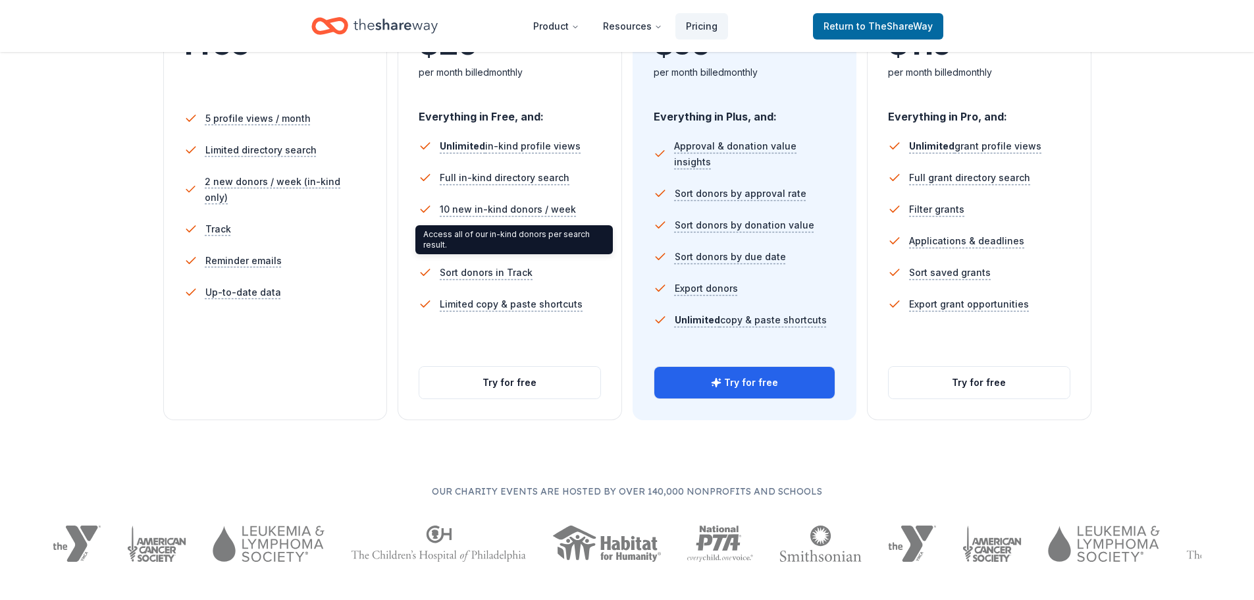
scroll to position [395, 0]
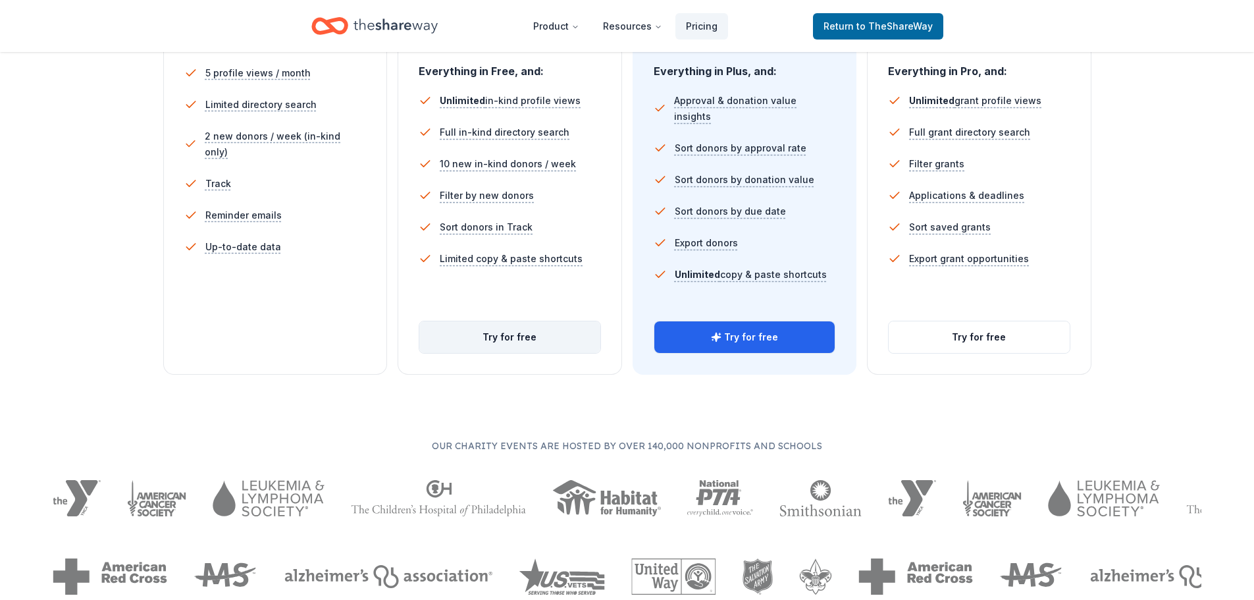
click at [527, 344] on button "Try for free" at bounding box center [509, 337] width 181 height 32
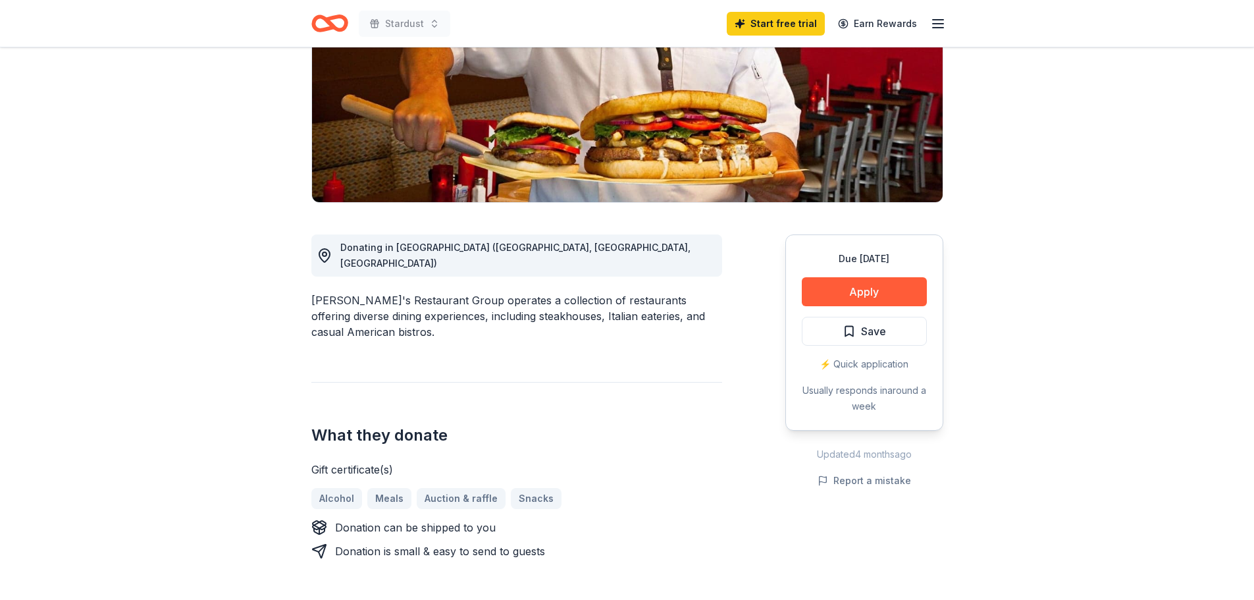
scroll to position [263, 0]
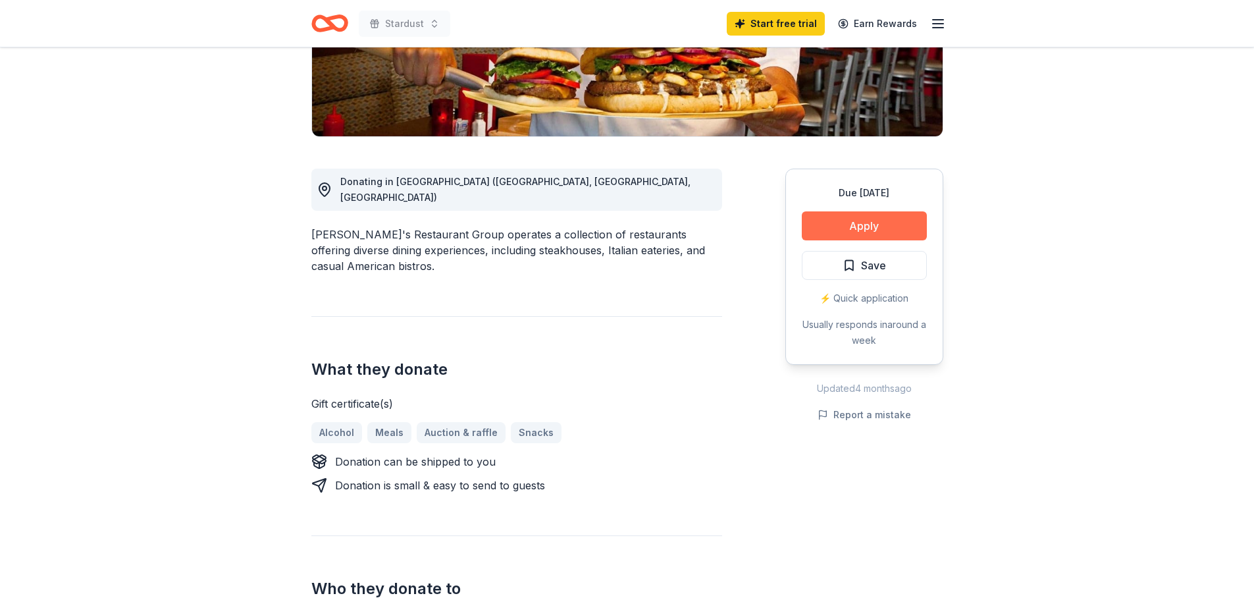
click at [865, 225] on button "Apply" at bounding box center [864, 225] width 125 height 29
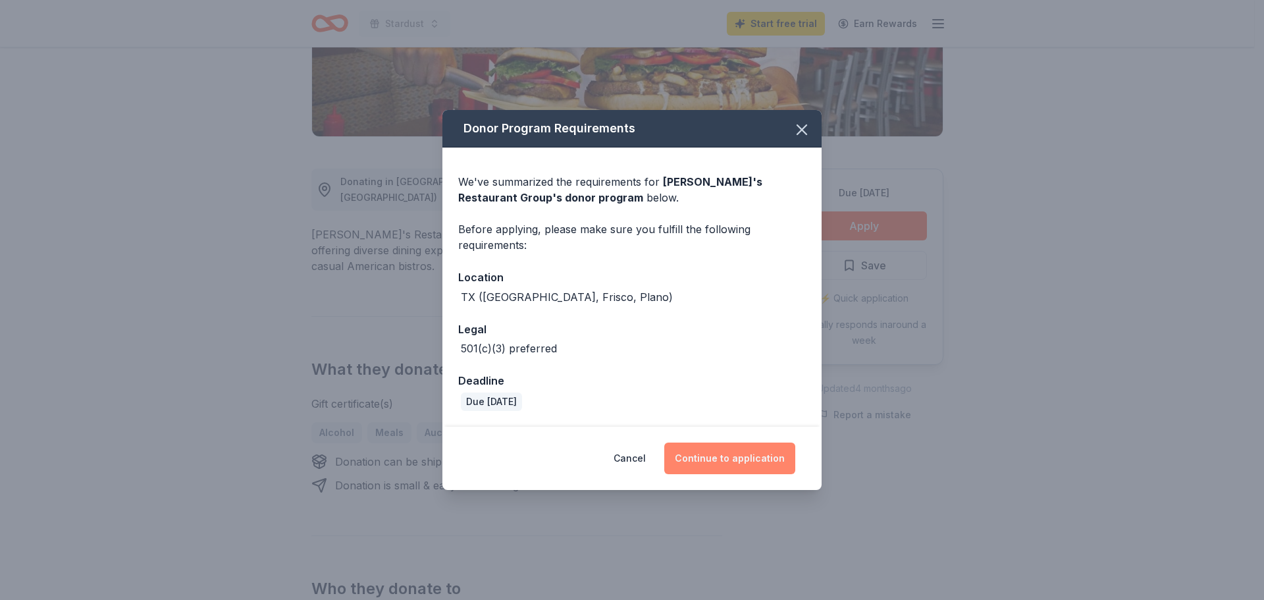
click at [722, 466] on button "Continue to application" at bounding box center [729, 459] width 131 height 32
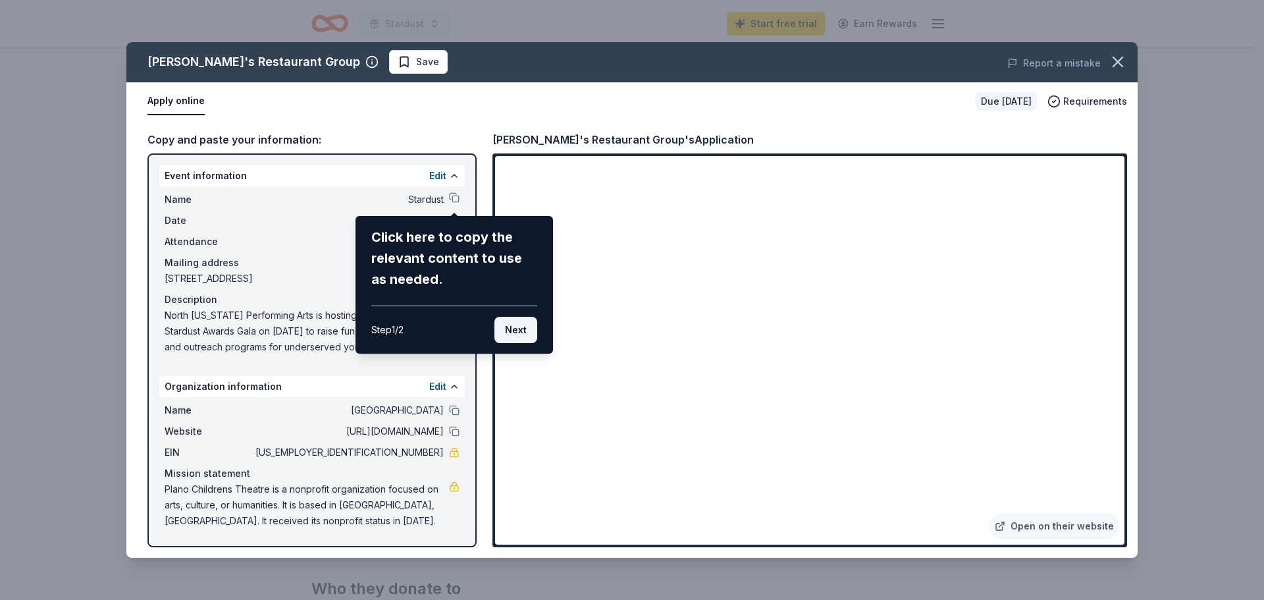
click at [524, 335] on button "Next" at bounding box center [516, 330] width 43 height 26
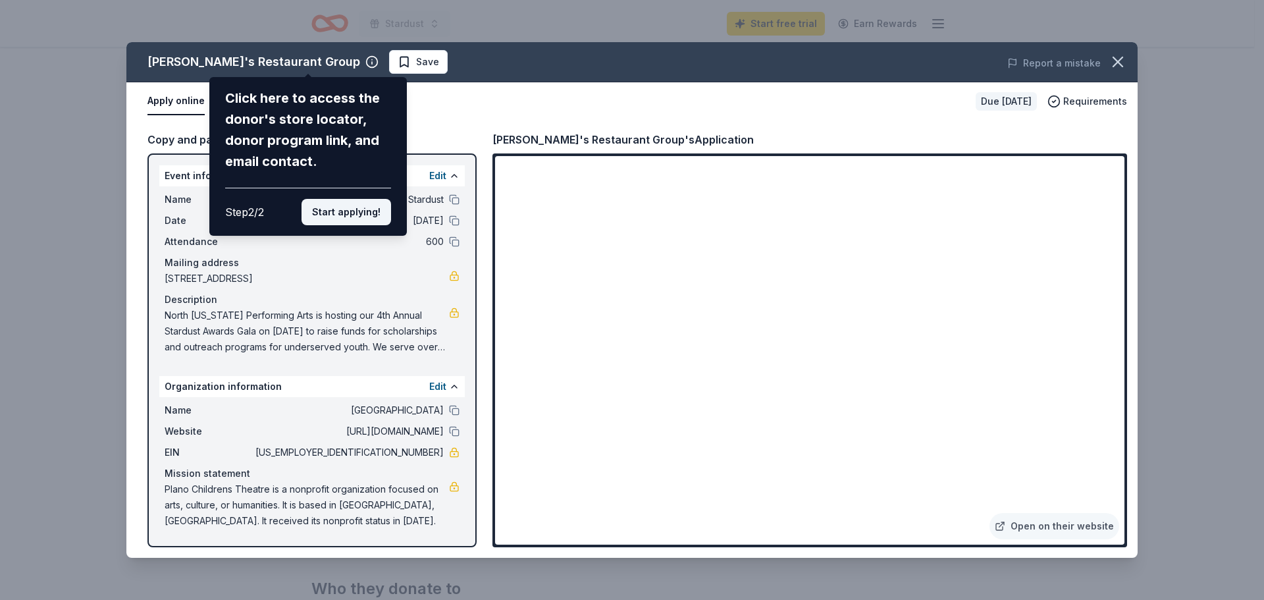
click at [358, 218] on button "Start applying!" at bounding box center [347, 212] width 90 height 26
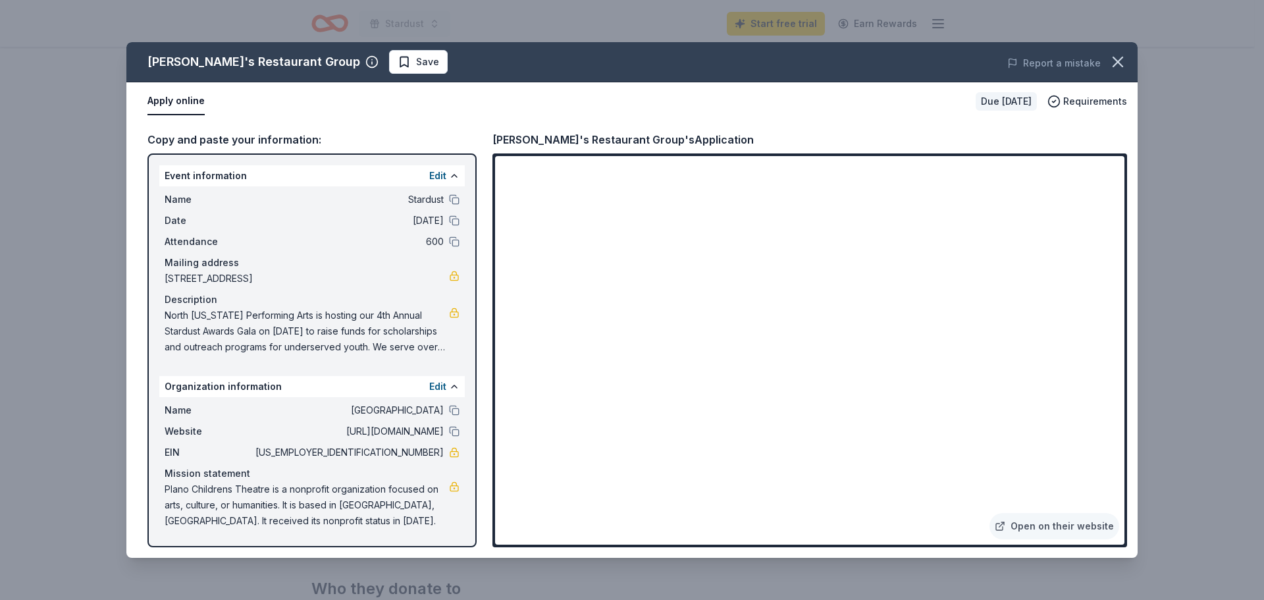
click at [689, 433] on div "Kenny's Restaurant Group Save Report a mistake Apply online Due in 23 days Requ…" at bounding box center [631, 300] width 1011 height 516
drag, startPoint x: 1124, startPoint y: 223, endPoint x: 1119, endPoint y: 236, distance: 14.0
click at [1120, 236] on div "Kenny's Restaurant Group Save Report a mistake Apply online Due in 23 days Requ…" at bounding box center [631, 300] width 1011 height 516
click at [1071, 531] on link "Open on their website" at bounding box center [1055, 526] width 130 height 26
drag, startPoint x: 386, startPoint y: 452, endPoint x: 438, endPoint y: 450, distance: 52.1
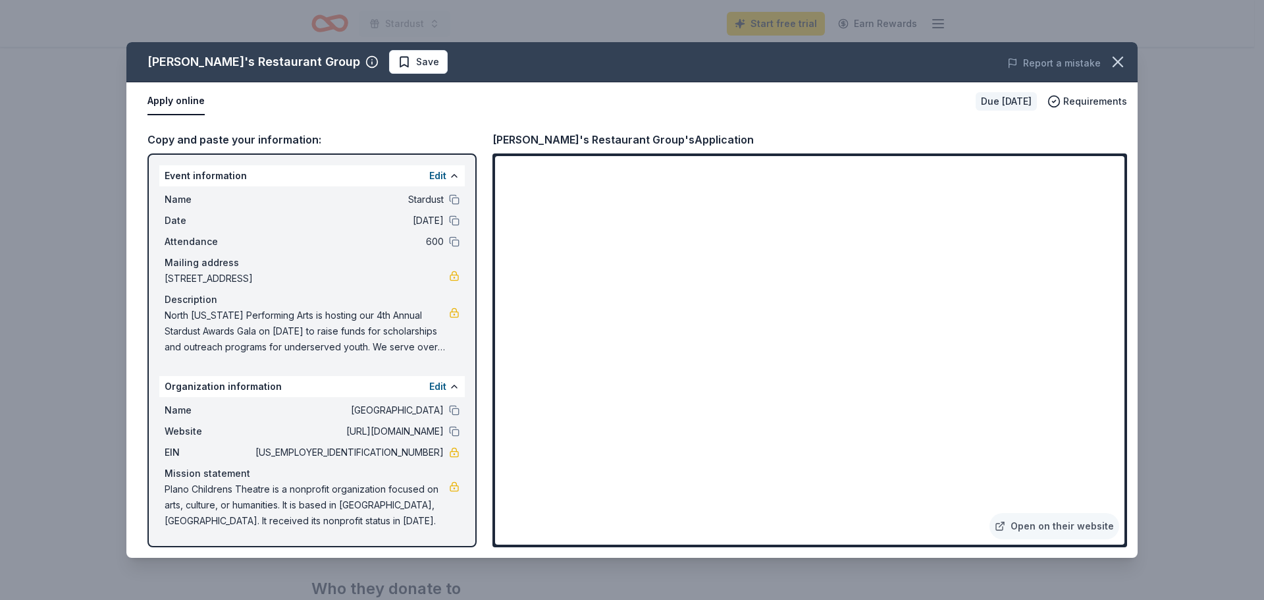
click at [438, 450] on span "[US_EMPLOYER_IDENTIFICATION_NUMBER]" at bounding box center [348, 452] width 191 height 16
drag, startPoint x: 387, startPoint y: 276, endPoint x: 220, endPoint y: 275, distance: 166.6
click at [235, 275] on span "6121 West Park Boulevard, 216, Plano, TX 75093" at bounding box center [307, 279] width 284 height 16
drag, startPoint x: 163, startPoint y: 277, endPoint x: 303, endPoint y: 279, distance: 139.6
click at [303, 279] on div "Name Stardust Date 11/01/25 Attendance 600 Mailing address 6121 West Park Boule…" at bounding box center [312, 273] width 306 height 174
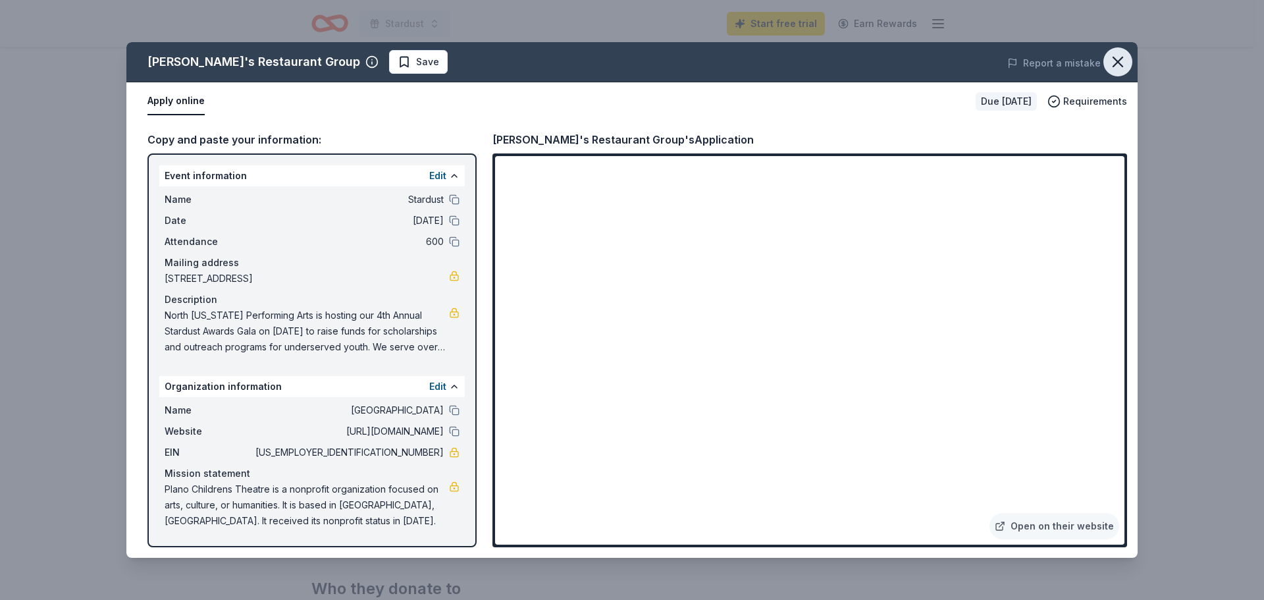
click at [1111, 59] on icon "button" at bounding box center [1118, 62] width 18 height 18
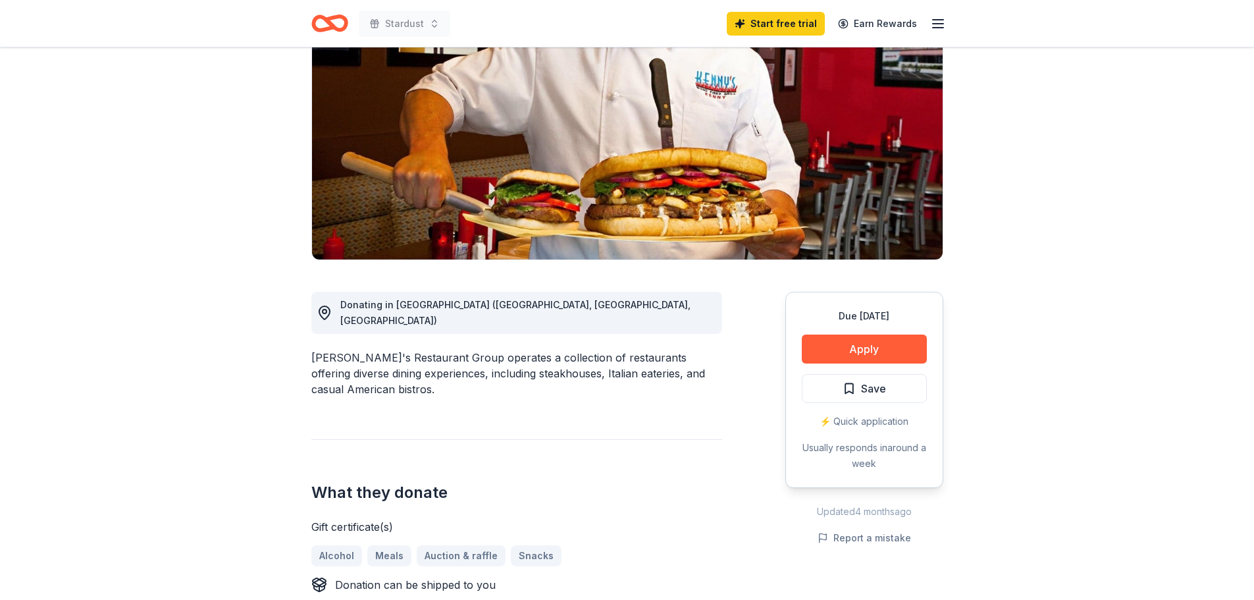
scroll to position [0, 0]
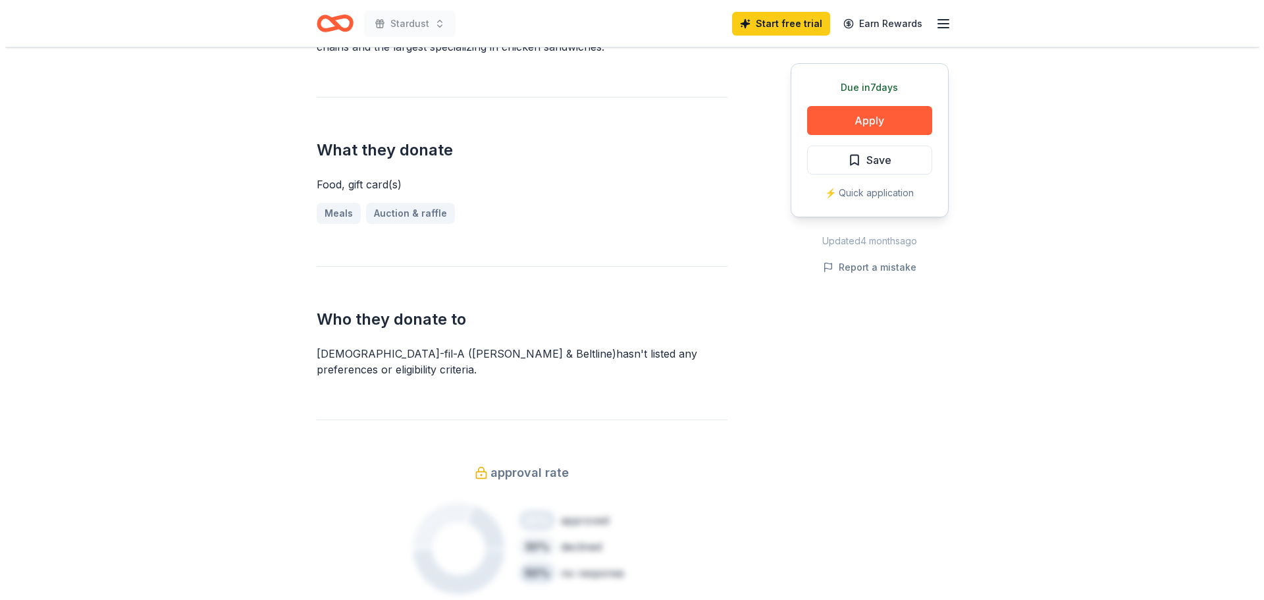
scroll to position [395, 0]
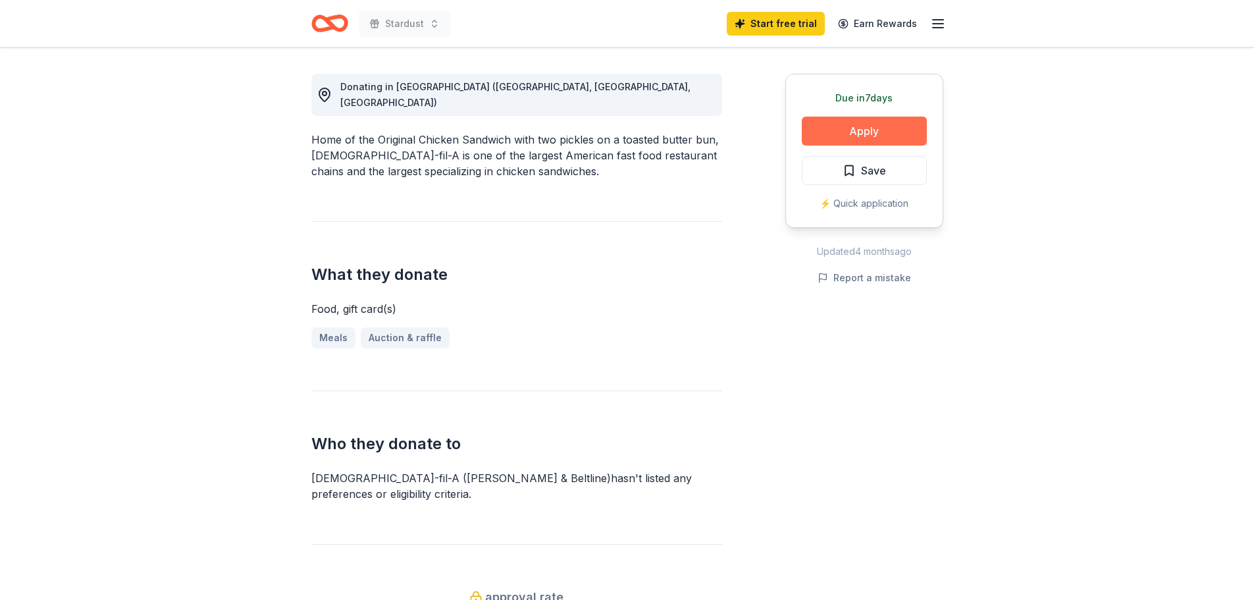
click at [896, 130] on button "Apply" at bounding box center [864, 131] width 125 height 29
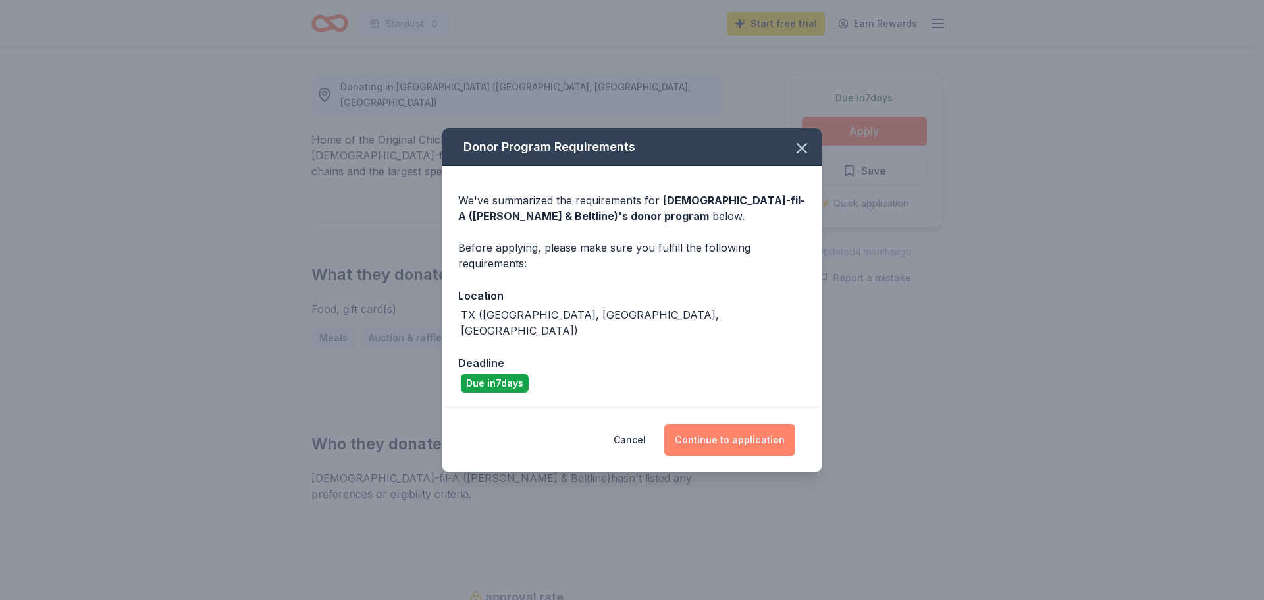
click at [772, 440] on button "Continue to application" at bounding box center [729, 440] width 131 height 32
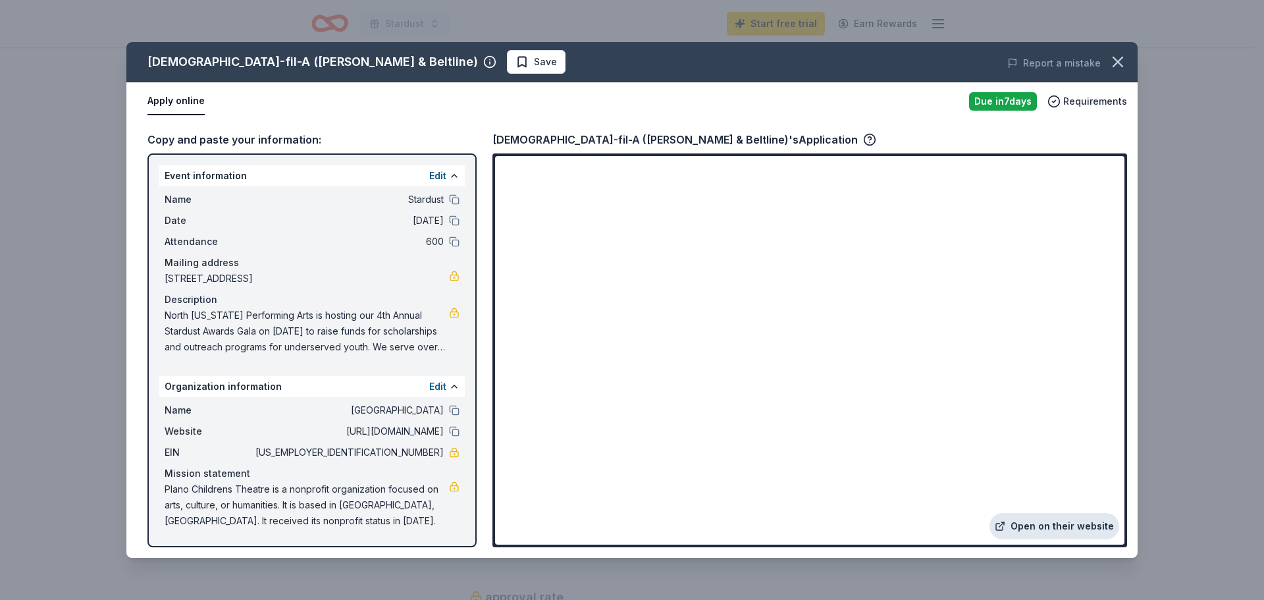
click at [1052, 522] on link "Open on their website" at bounding box center [1055, 526] width 130 height 26
click at [483, 58] on icon "button" at bounding box center [489, 61] width 13 height 13
click at [282, 111] on div "Apply online" at bounding box center [553, 102] width 811 height 28
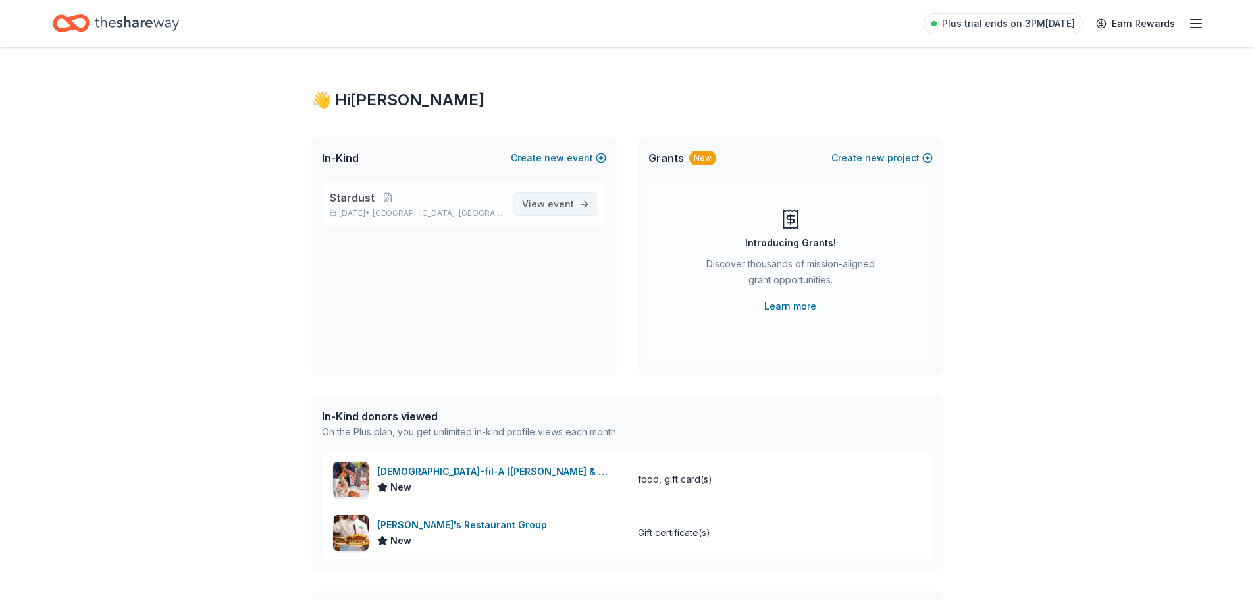
click at [569, 205] on span "event" at bounding box center [561, 203] width 26 height 11
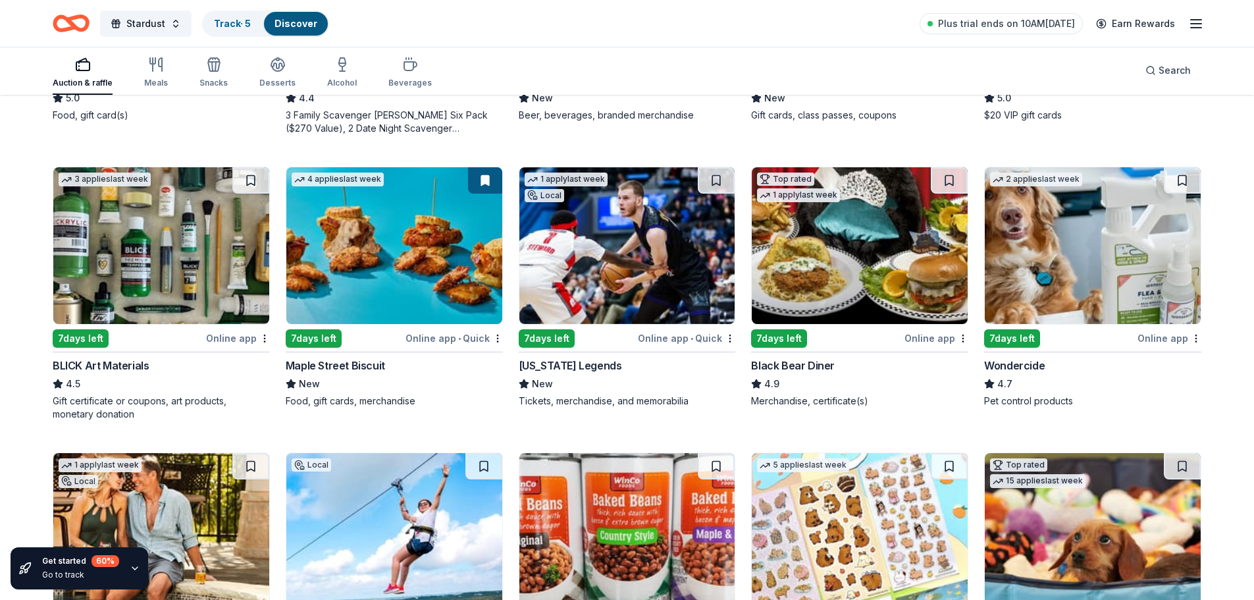
scroll to position [658, 0]
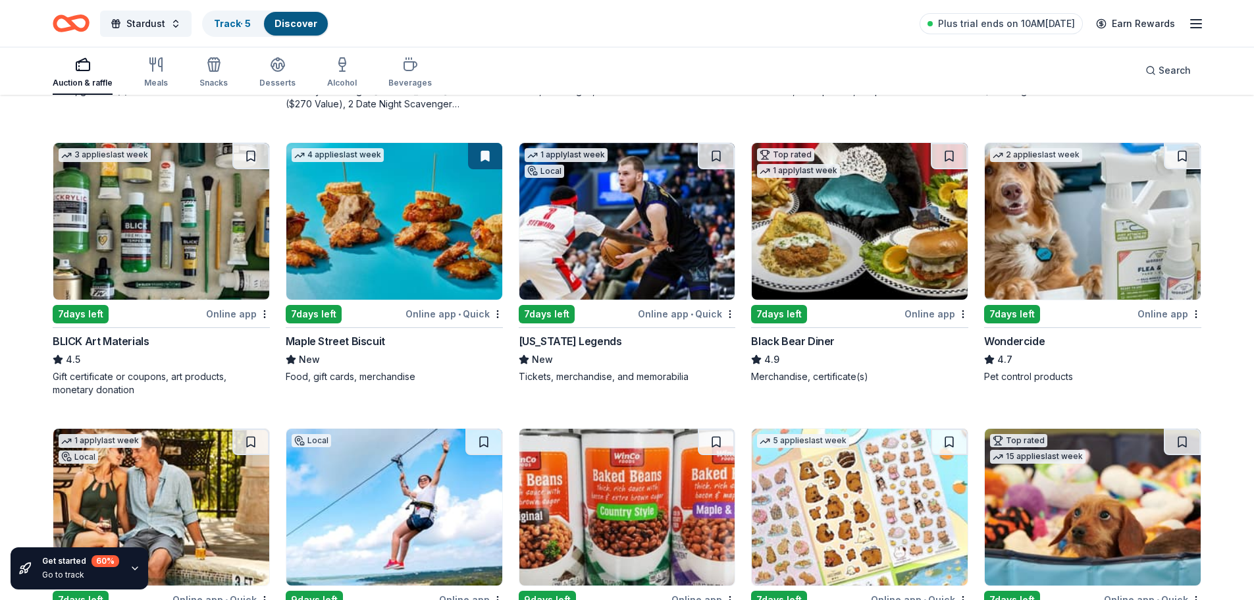
click at [603, 242] on img at bounding box center [628, 221] width 216 height 157
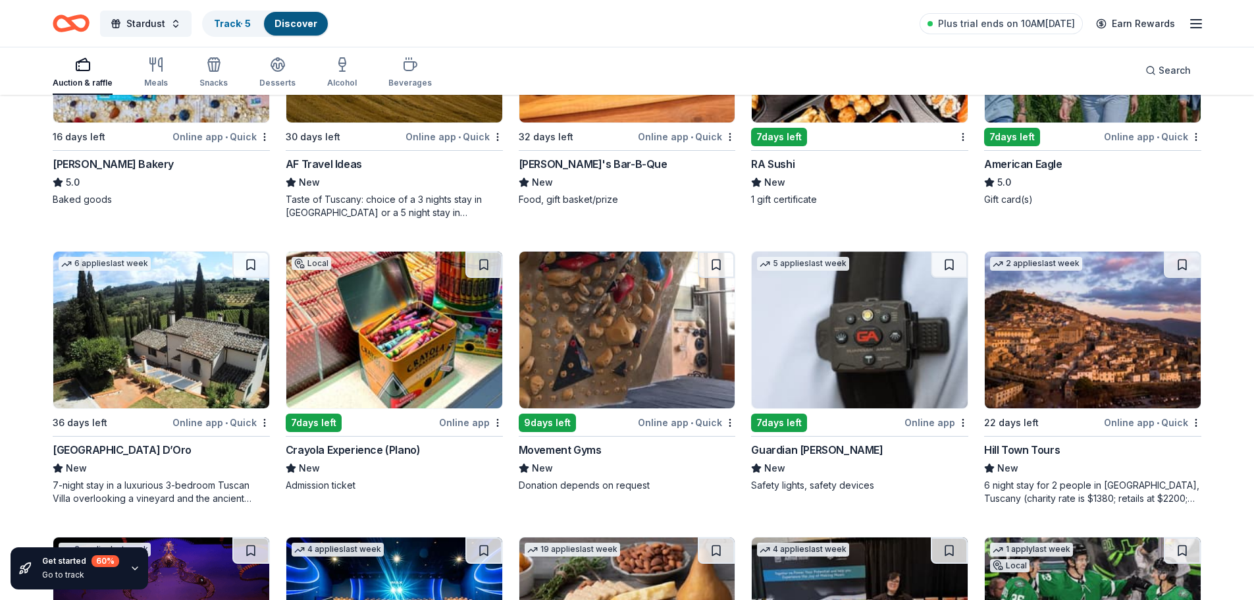
scroll to position [1975, 0]
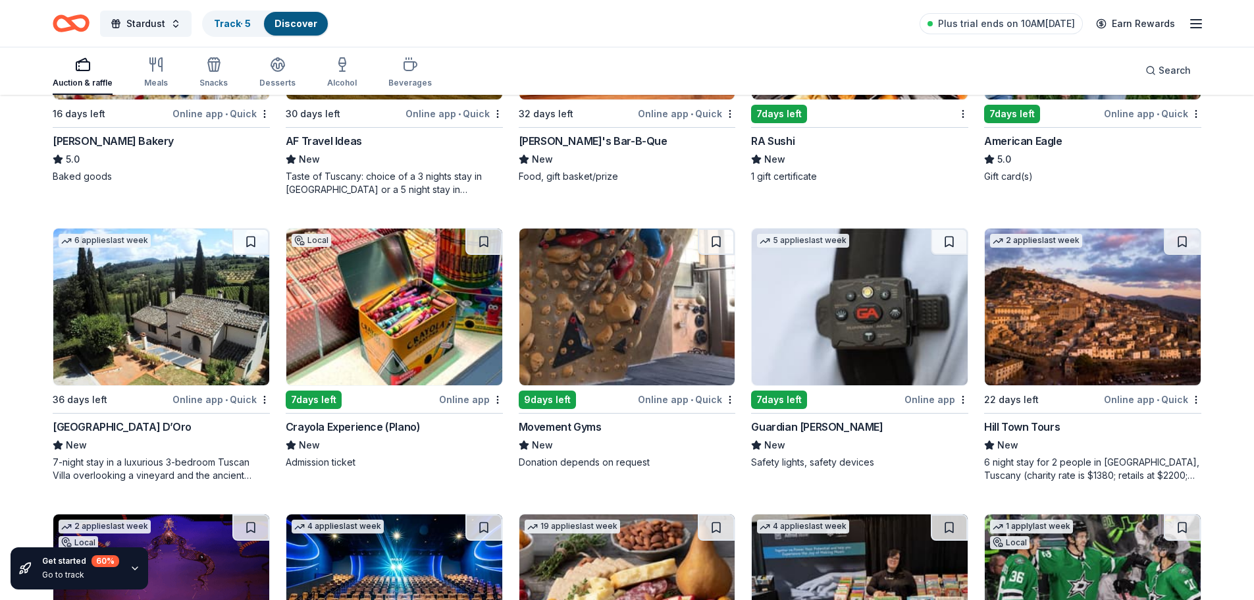
click at [152, 323] on img at bounding box center [161, 306] width 216 height 157
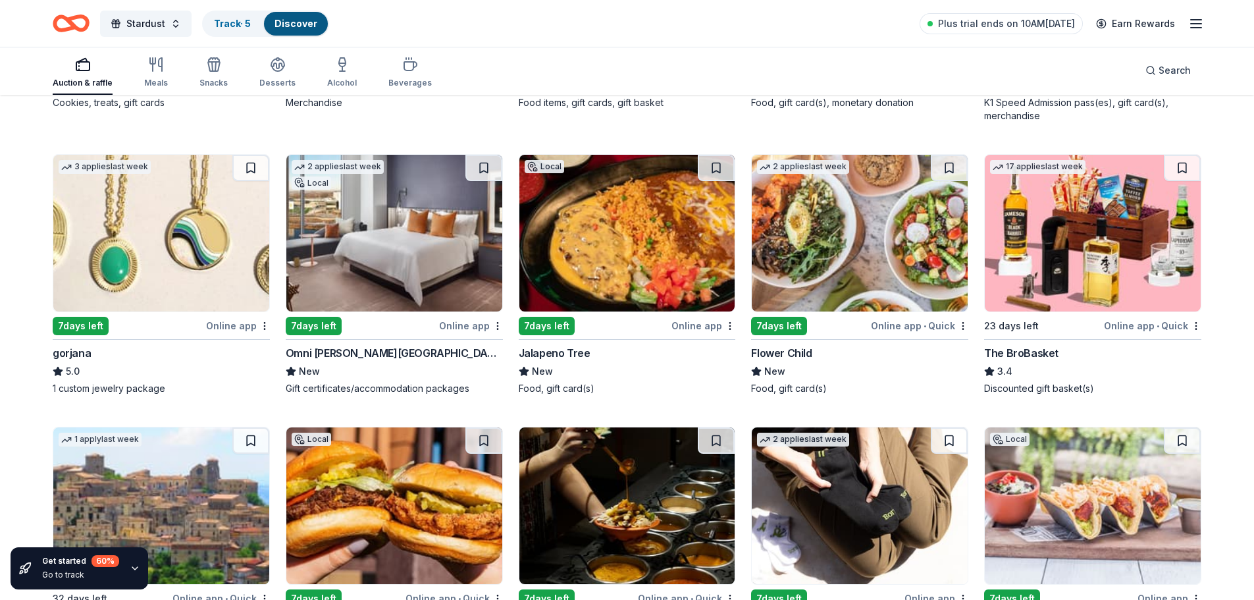
scroll to position [2916, 0]
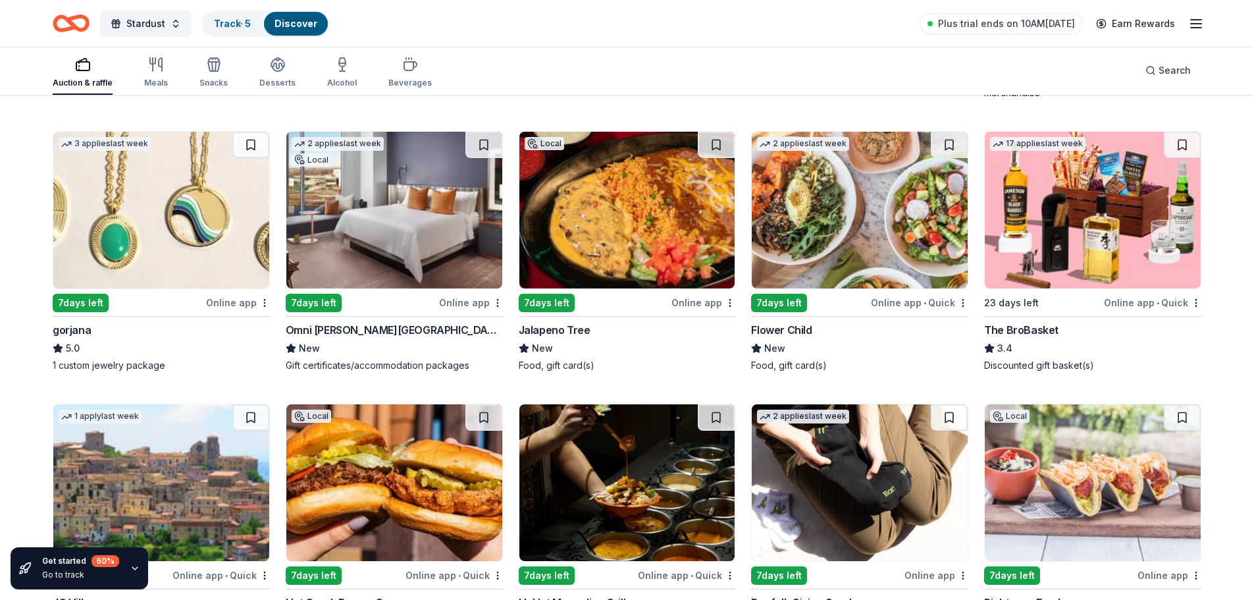
click at [1106, 262] on img at bounding box center [1093, 210] width 216 height 157
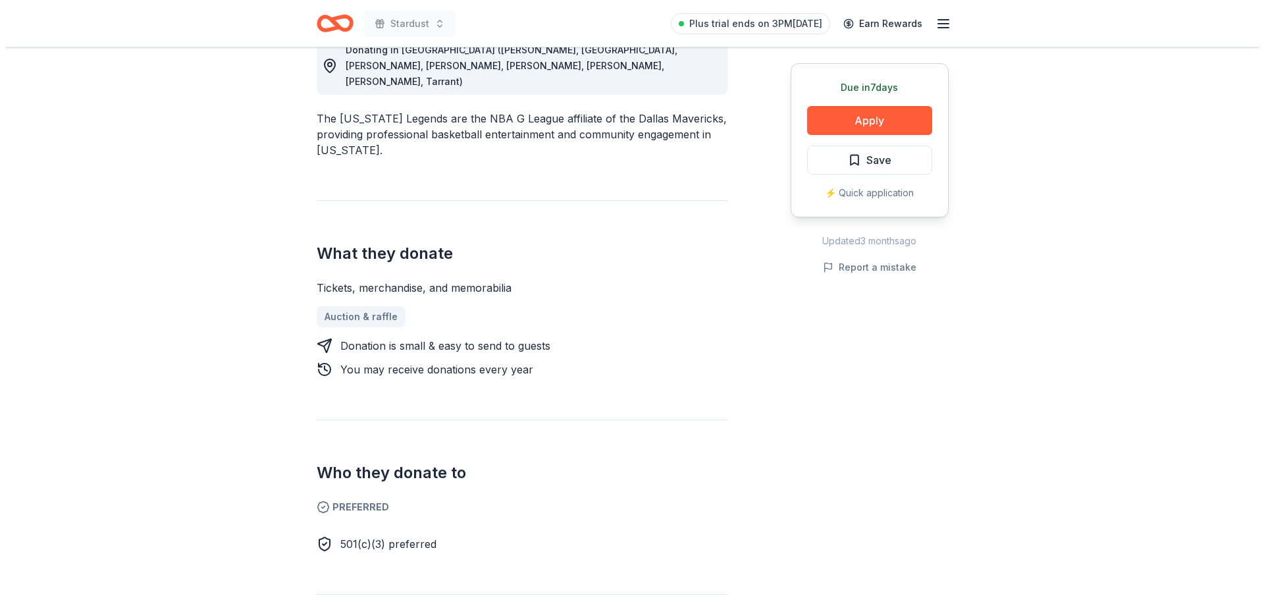
scroll to position [198, 0]
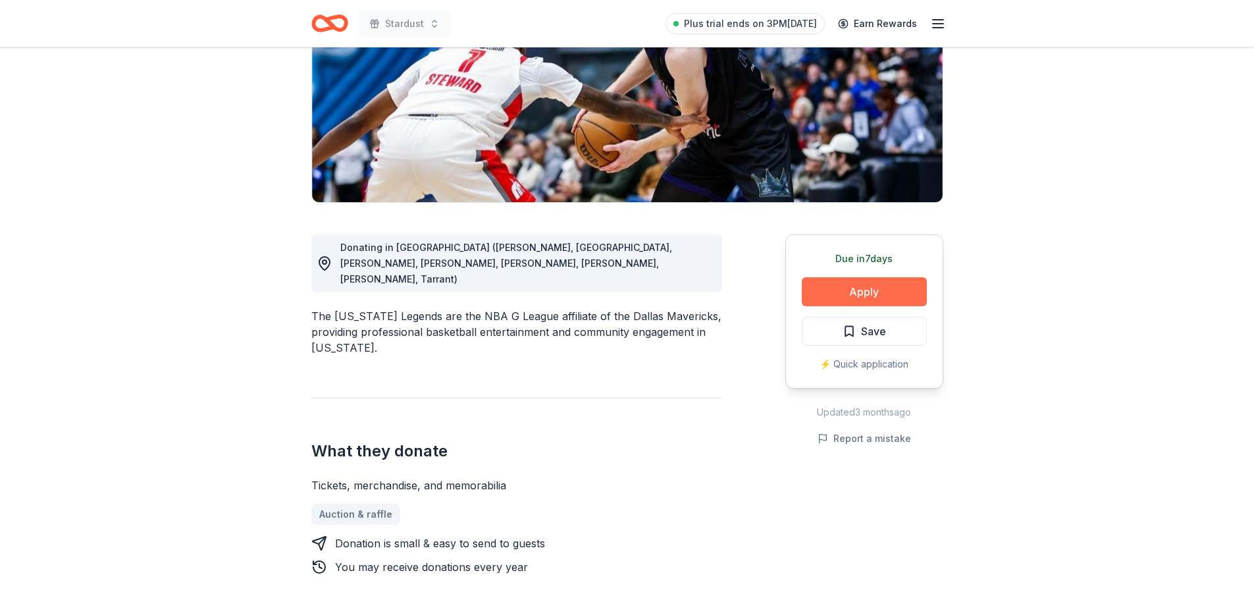
click at [847, 294] on button "Apply" at bounding box center [864, 291] width 125 height 29
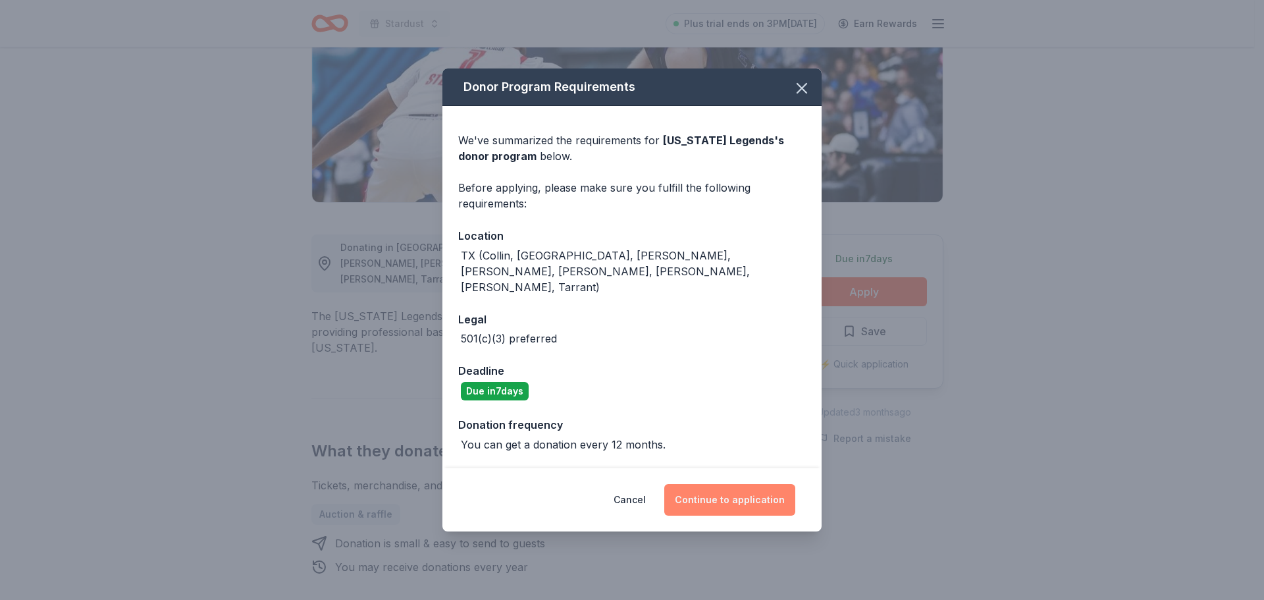
click at [741, 495] on button "Continue to application" at bounding box center [729, 500] width 131 height 32
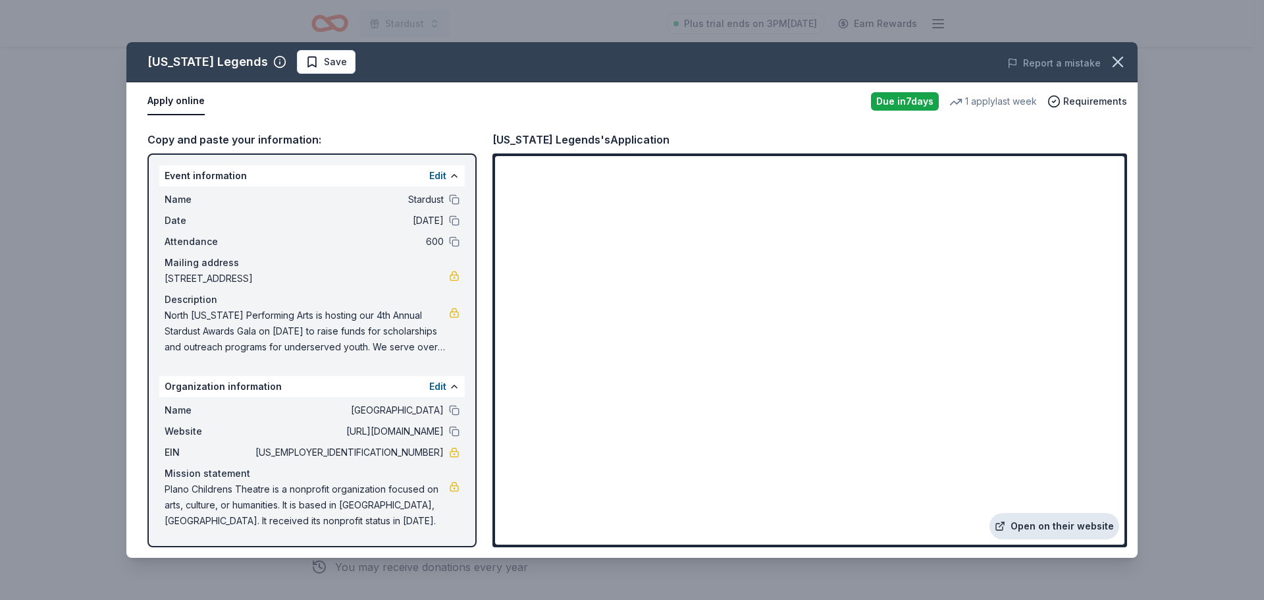
click at [1046, 525] on link "Open on their website" at bounding box center [1055, 526] width 130 height 26
